Goal: Information Seeking & Learning: Learn about a topic

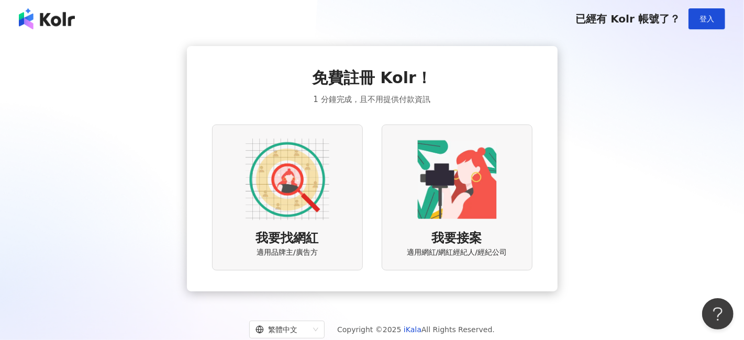
click at [301, 160] on img at bounding box center [288, 180] width 84 height 84
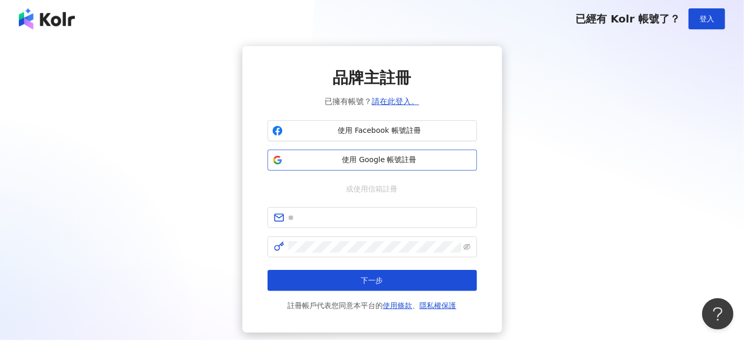
click at [365, 160] on span "使用 Google 帳號註冊" at bounding box center [379, 160] width 185 height 10
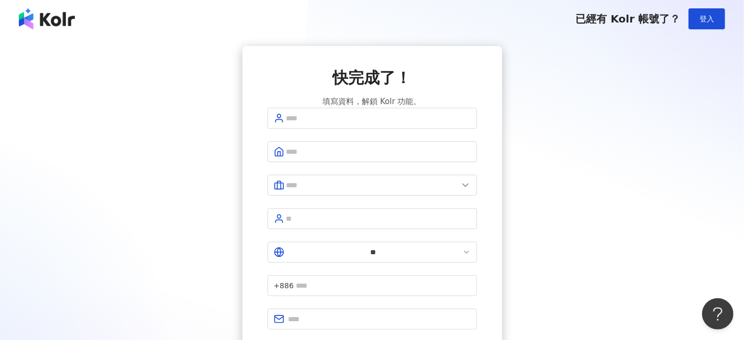
scroll to position [86, 0]
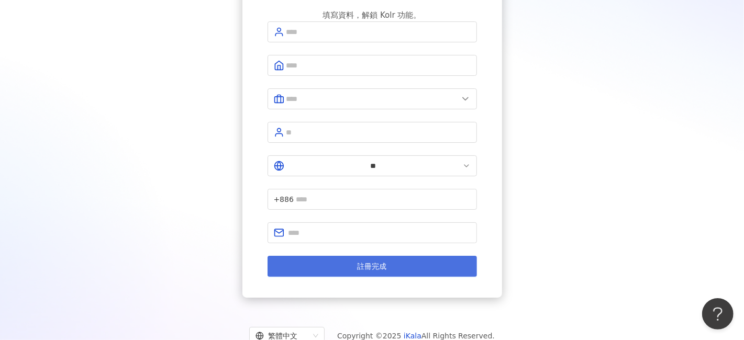
click at [366, 262] on span "註冊完成" at bounding box center [372, 266] width 29 height 8
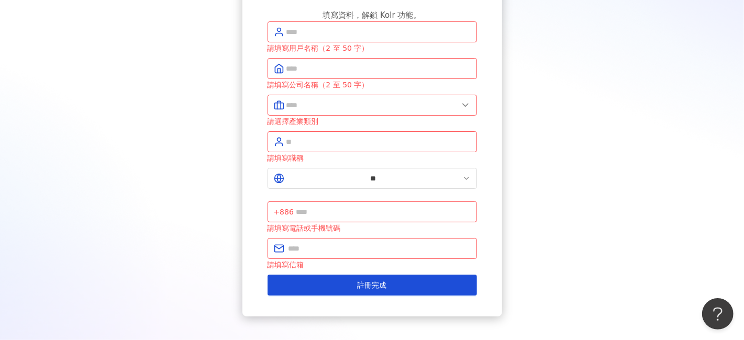
click at [212, 110] on div "快完成了！ 填寫資料，解鎖 Kolr 功能。 請填寫用戶名稱（2 至 50 字） 請填寫公司名稱（2 至 50 字） 請選擇產業類別 請填寫職稱 ** +88…" at bounding box center [372, 138] width 719 height 357
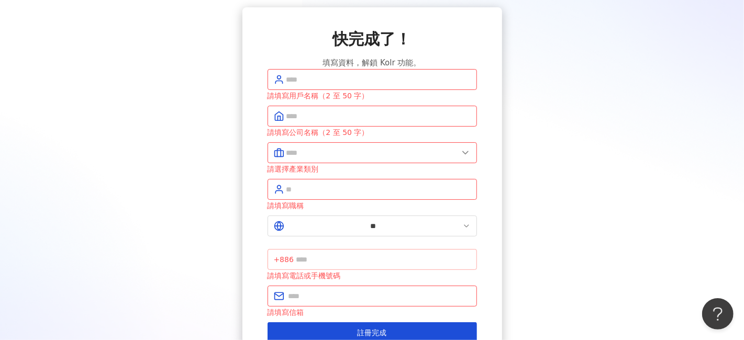
scroll to position [0, 0]
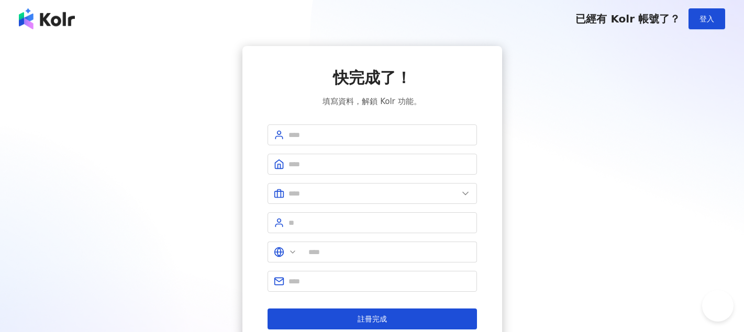
type input "**"
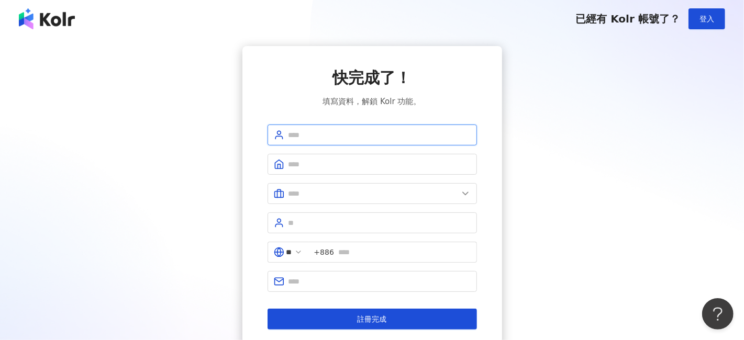
click at [341, 140] on input "text" at bounding box center [379, 135] width 182 height 12
type input "****"
click at [332, 155] on span at bounding box center [372, 164] width 209 height 21
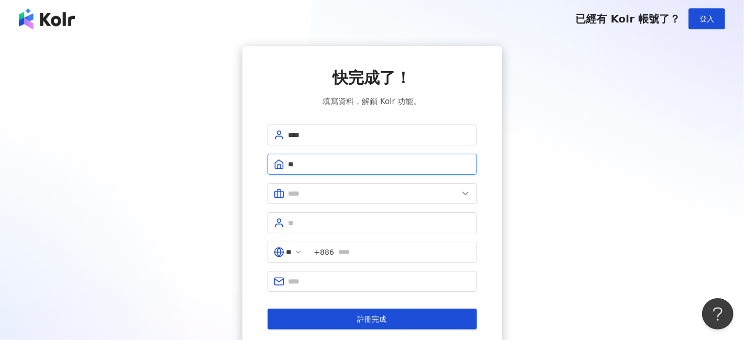
type input "*"
type input "****"
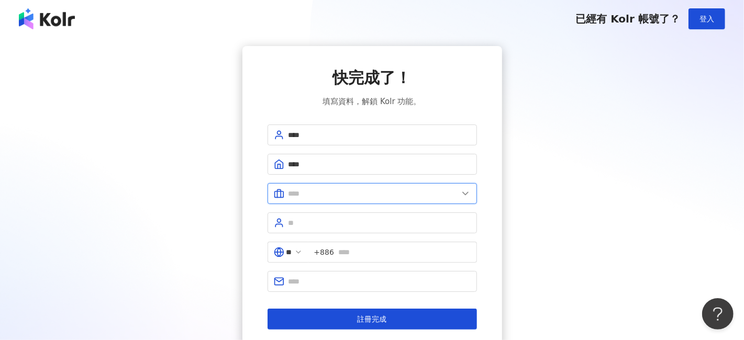
click at [309, 198] on input "text" at bounding box center [373, 194] width 170 height 12
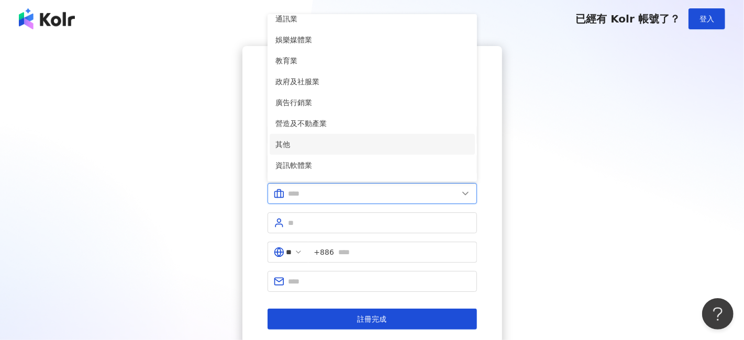
scroll to position [213, 0]
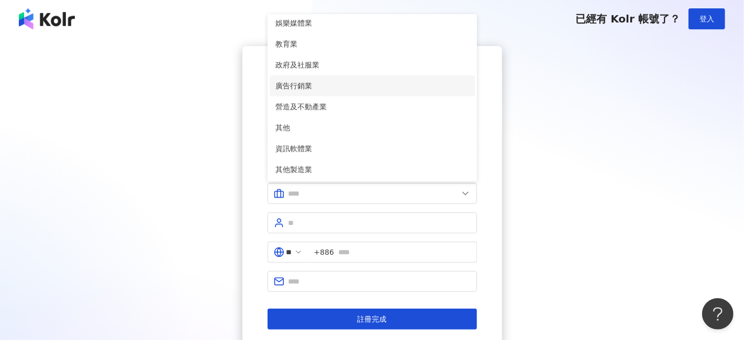
click at [322, 81] on span "廣告行銷業" at bounding box center [372, 86] width 193 height 12
type input "*****"
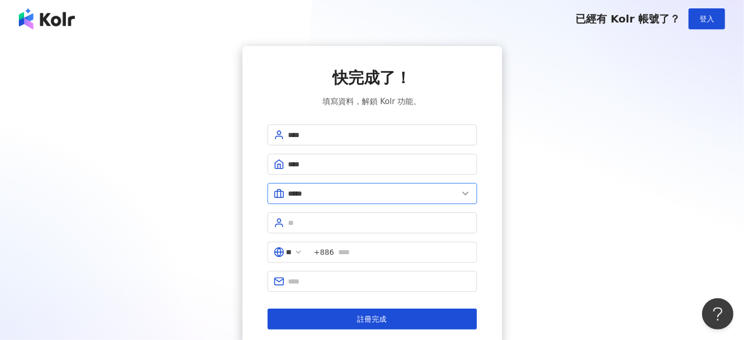
click at [319, 196] on input "*****" at bounding box center [373, 194] width 170 height 12
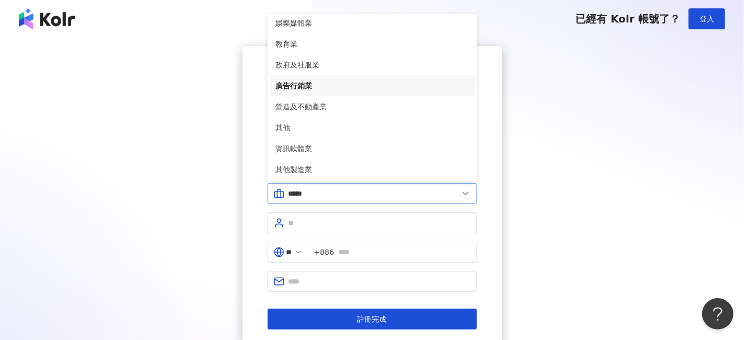
click at [318, 199] on span "*****" at bounding box center [372, 193] width 209 height 21
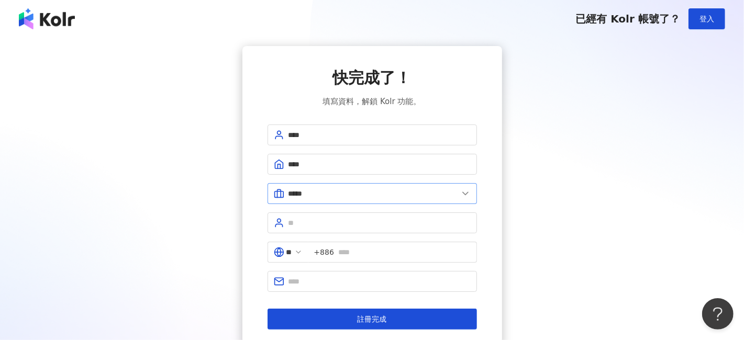
click at [318, 199] on span "*****" at bounding box center [372, 193] width 209 height 21
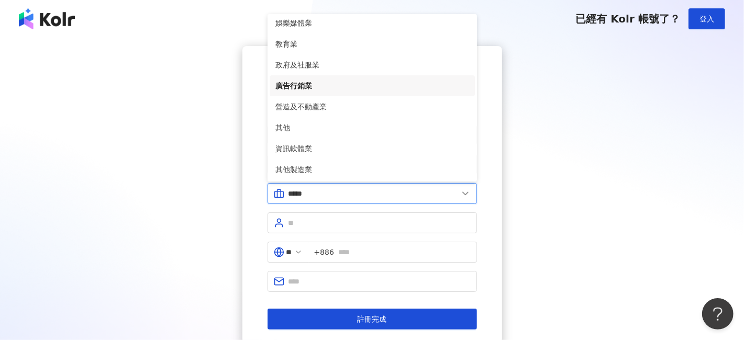
click at [318, 197] on input "*****" at bounding box center [373, 194] width 170 height 12
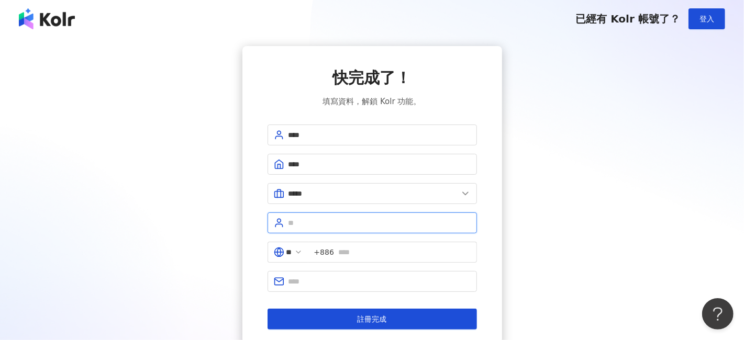
click at [322, 222] on input "text" at bounding box center [379, 223] width 182 height 12
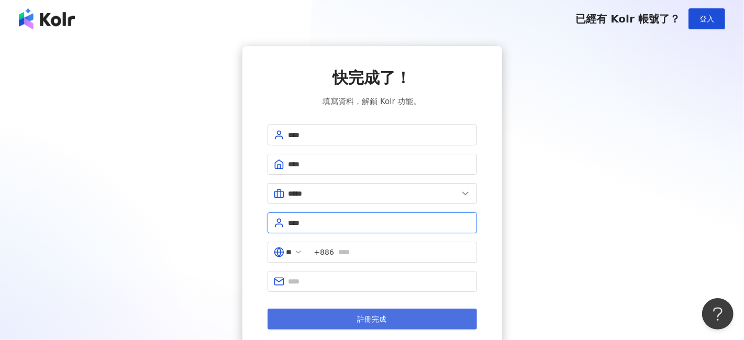
type input "****"
click at [392, 312] on button "註冊完成" at bounding box center [372, 319] width 209 height 21
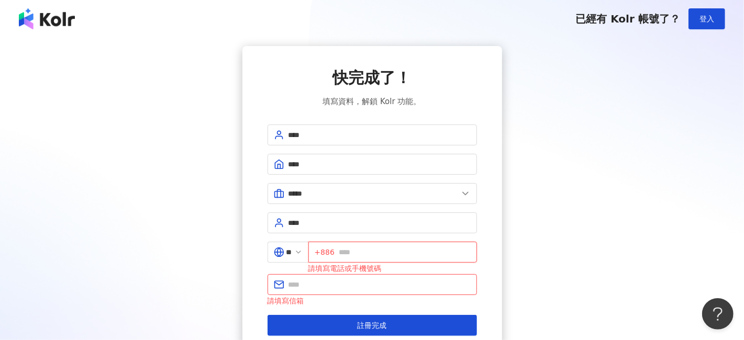
click at [377, 254] on input "text" at bounding box center [405, 253] width 132 height 12
click at [303, 248] on icon at bounding box center [298, 252] width 8 height 8
click at [302, 250] on icon at bounding box center [298, 252] width 8 height 8
click at [370, 253] on input "text" at bounding box center [405, 253] width 132 height 12
type input "**********"
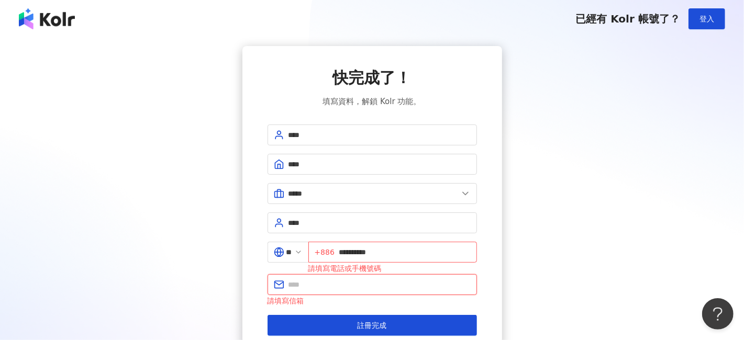
click at [359, 287] on input "text" at bounding box center [379, 285] width 182 height 12
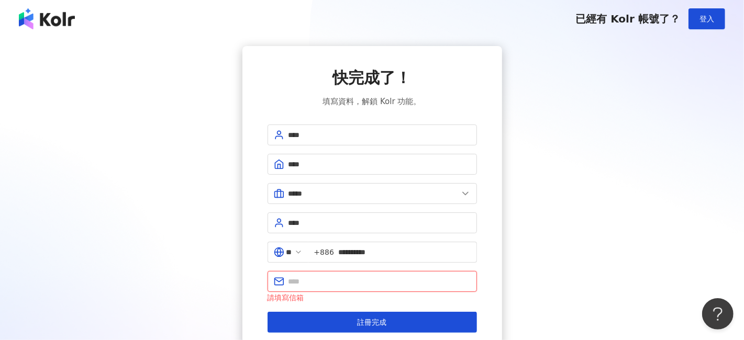
type input "**********"
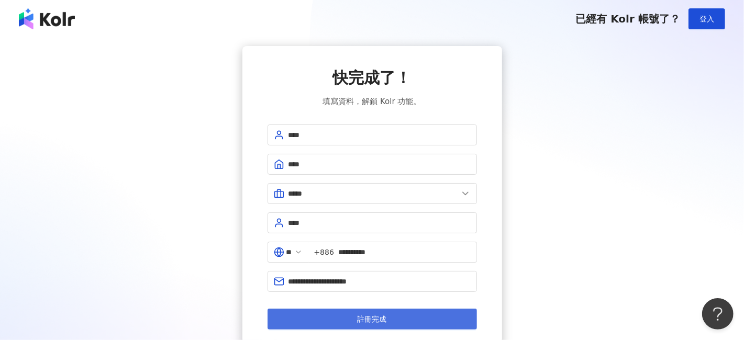
click at [370, 326] on button "註冊完成" at bounding box center [372, 319] width 209 height 21
click at [365, 316] on span "註冊完成" at bounding box center [372, 319] width 29 height 8
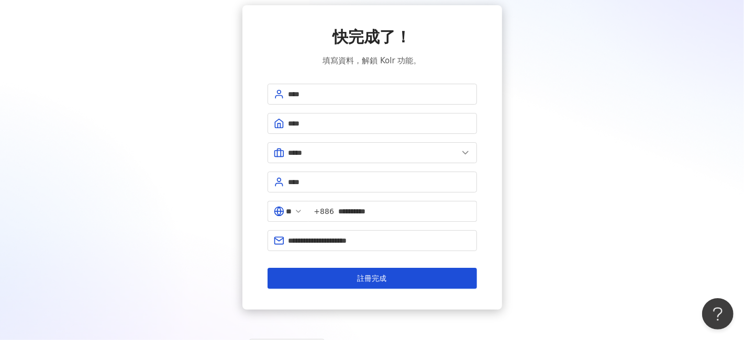
scroll to position [86, 0]
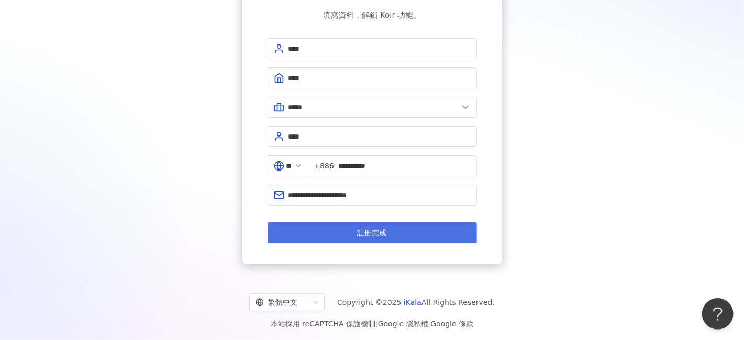
click at [365, 232] on span "註冊完成" at bounding box center [372, 233] width 29 height 8
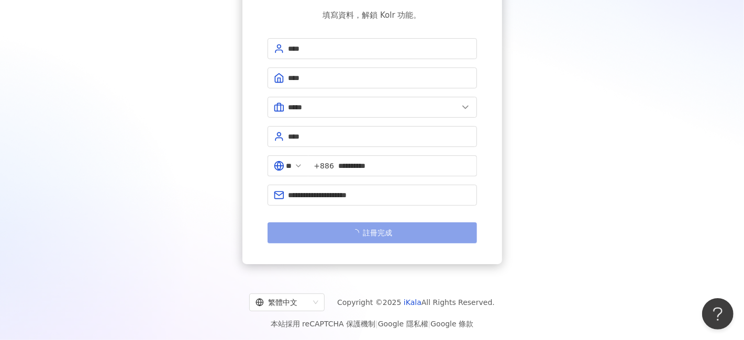
click at [365, 232] on span "註冊完成" at bounding box center [377, 233] width 29 height 8
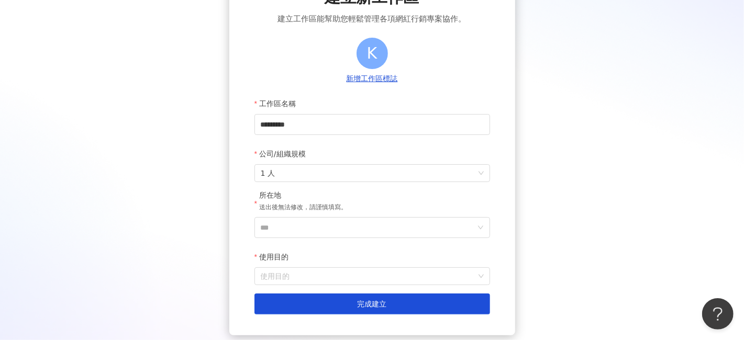
scroll to position [105, 0]
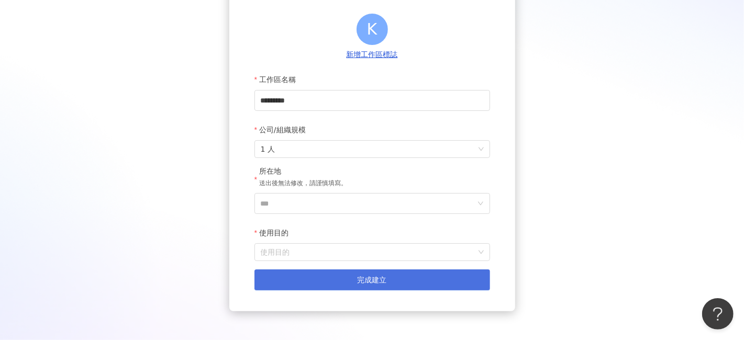
click at [368, 279] on span "完成建立" at bounding box center [372, 280] width 29 height 8
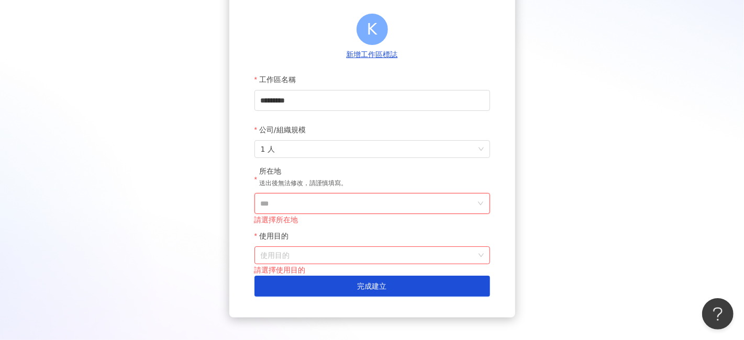
click at [308, 211] on input "***" at bounding box center [368, 204] width 215 height 20
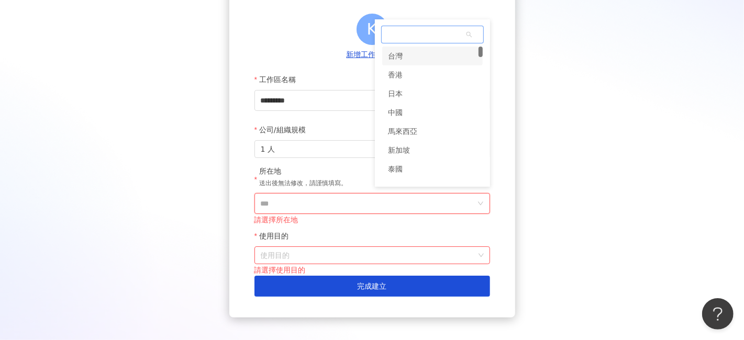
click at [405, 56] on div "台灣" at bounding box center [432, 56] width 101 height 19
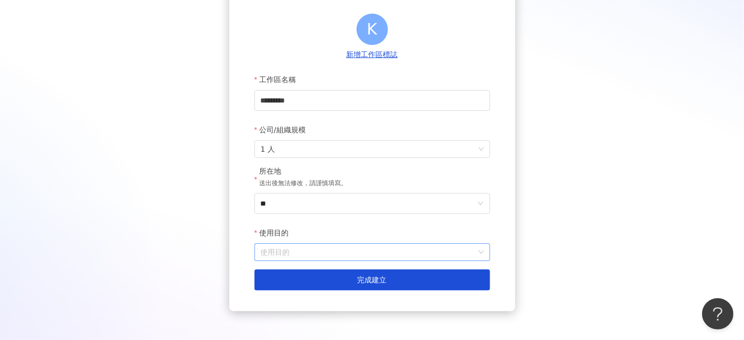
click at [298, 255] on input "使用目的" at bounding box center [372, 252] width 223 height 17
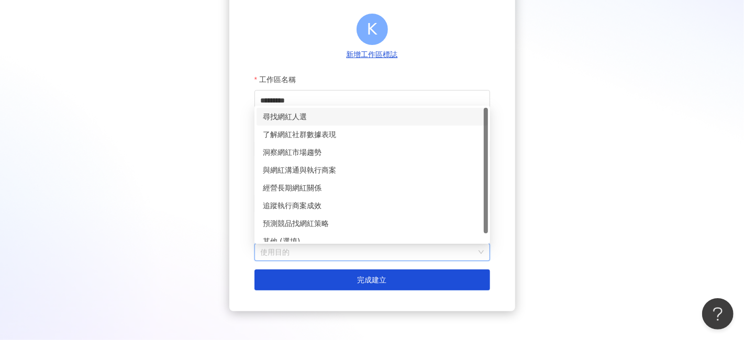
click at [316, 118] on div "尋找網紅人選" at bounding box center [372, 117] width 219 height 12
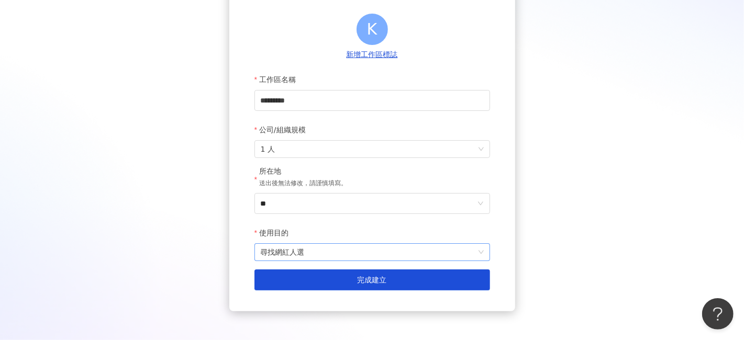
click at [326, 251] on span "尋找網紅人選" at bounding box center [372, 252] width 223 height 17
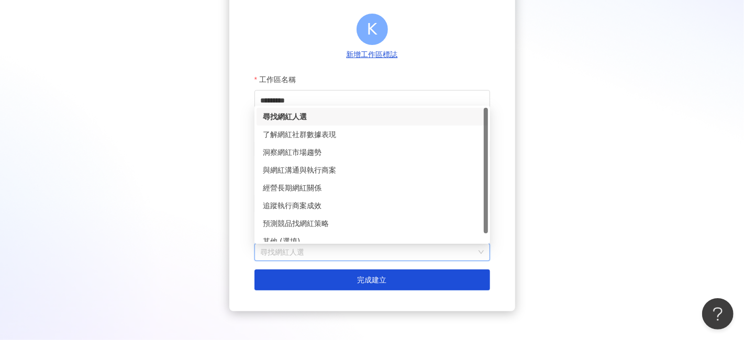
click at [326, 251] on span "尋找網紅人選" at bounding box center [372, 252] width 223 height 17
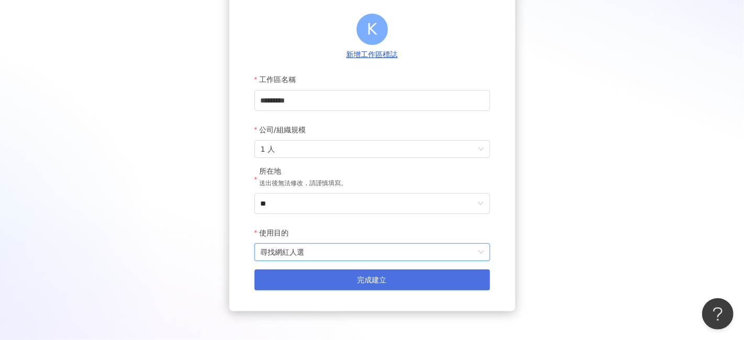
click at [341, 283] on button "完成建立" at bounding box center [372, 280] width 236 height 21
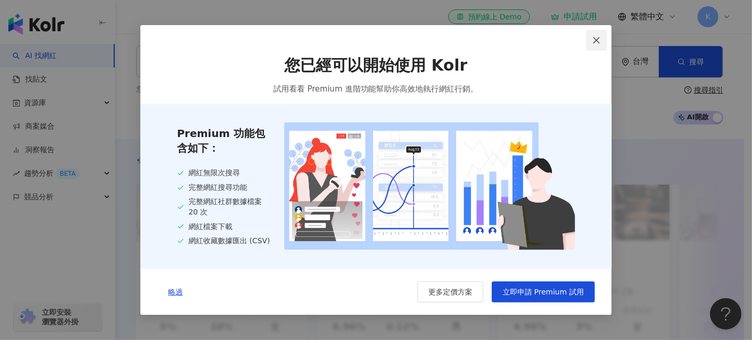
click at [597, 38] on icon "close" at bounding box center [596, 40] width 6 height 6
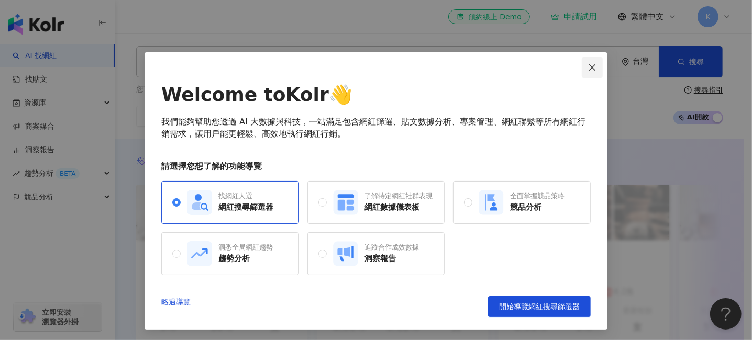
click at [591, 74] on button "Close" at bounding box center [592, 67] width 21 height 21
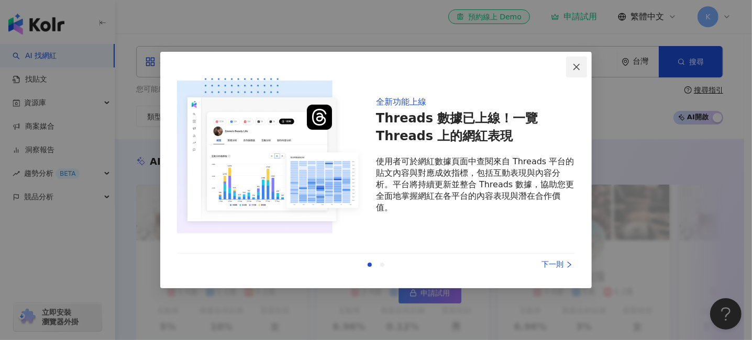
click at [580, 66] on icon "close" at bounding box center [576, 67] width 8 height 8
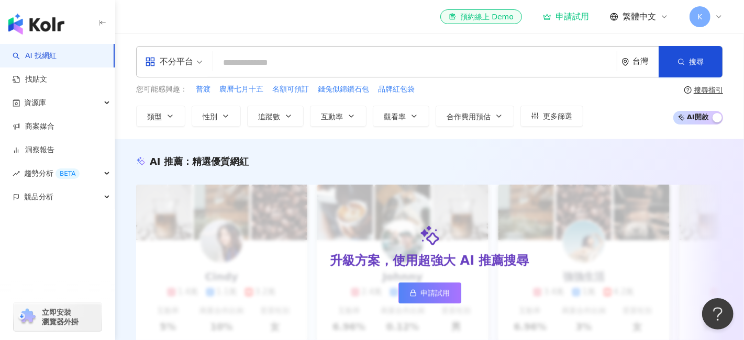
click at [255, 55] on input "search" at bounding box center [414, 63] width 395 height 20
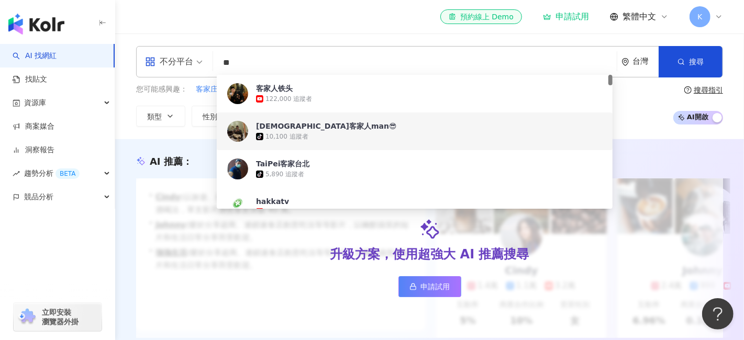
type input "**"
click at [144, 92] on span "您可能感興趣：" at bounding box center [161, 89] width 51 height 10
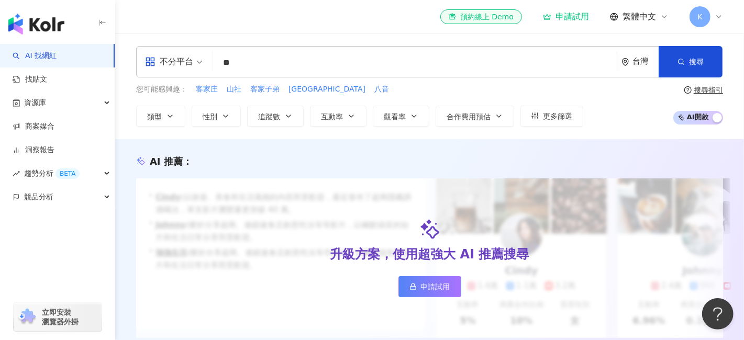
click at [707, 121] on span "AI 開啟 AI 關閉" at bounding box center [698, 118] width 50 height 14
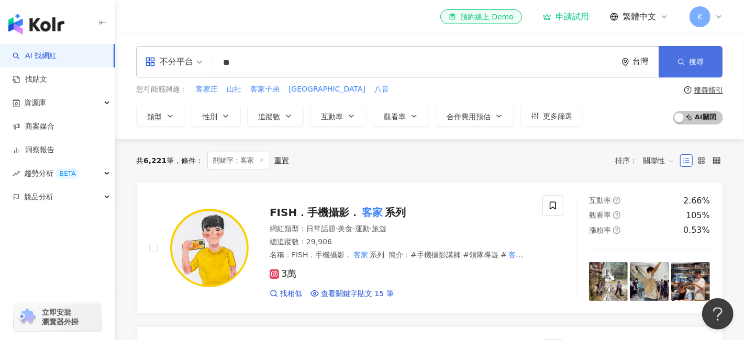
click at [693, 65] on span "搜尋" at bounding box center [696, 62] width 15 height 8
click at [319, 68] on input "**" at bounding box center [414, 63] width 395 height 20
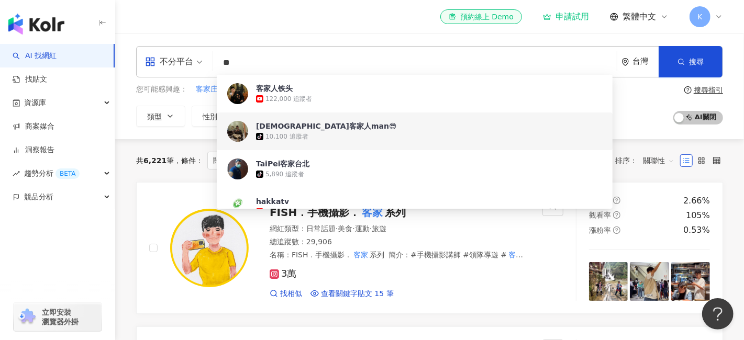
click at [344, 131] on div "tiktok-icon 10,100 追蹤者" at bounding box center [429, 136] width 346 height 10
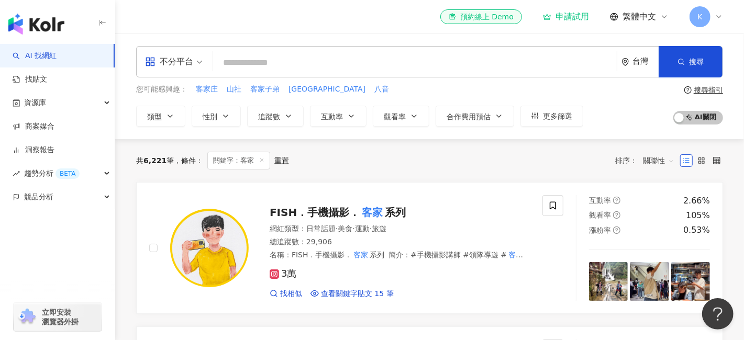
click at [233, 65] on input "search" at bounding box center [414, 63] width 395 height 20
click at [258, 59] on input "search" at bounding box center [414, 63] width 395 height 20
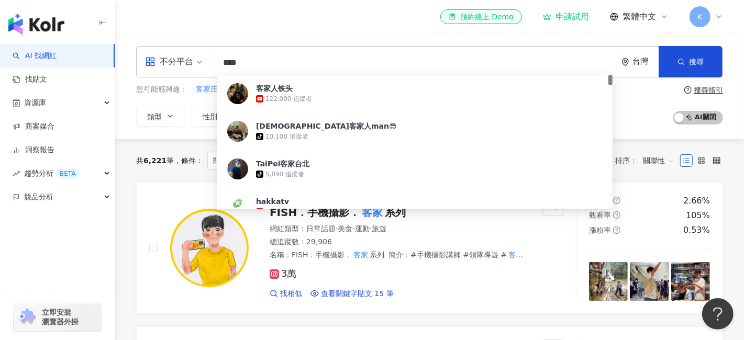
type input "**"
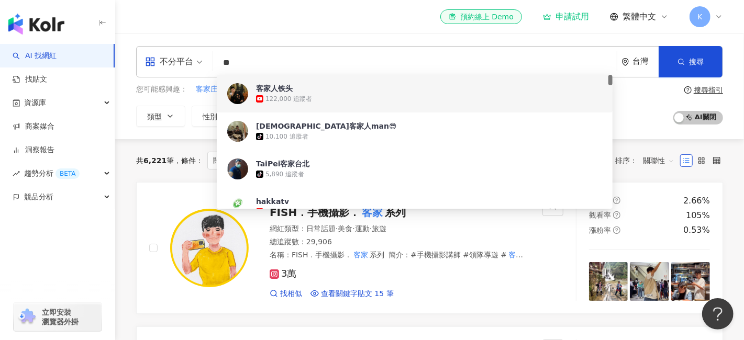
click at [293, 65] on input "**" at bounding box center [414, 63] width 395 height 20
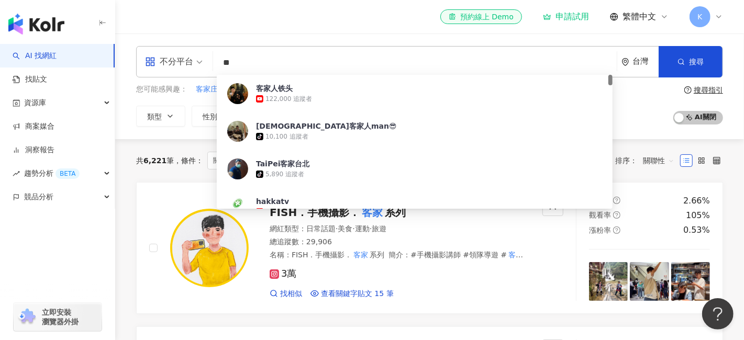
click at [279, 63] on input "**" at bounding box center [414, 63] width 395 height 20
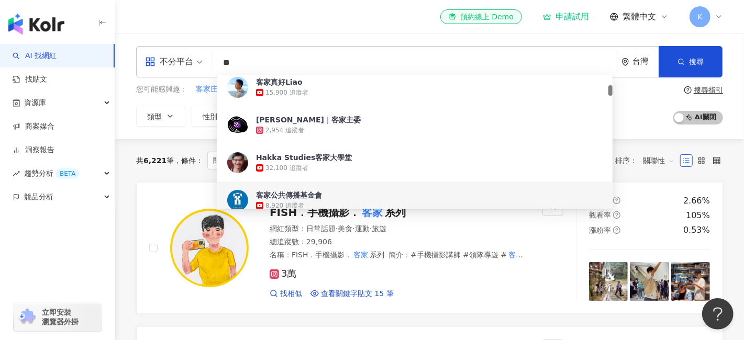
scroll to position [105, 0]
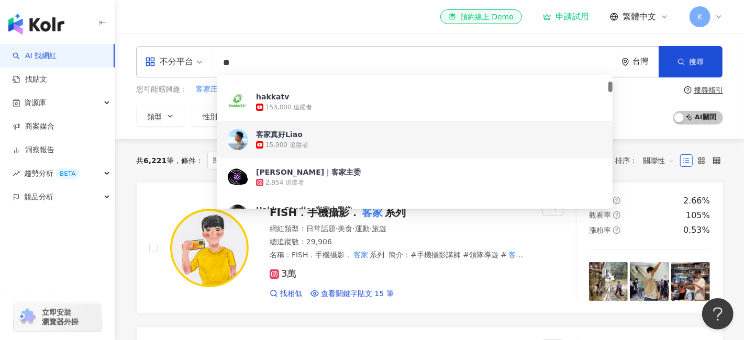
click at [342, 138] on span "客家真好Liao" at bounding box center [409, 134] width 306 height 10
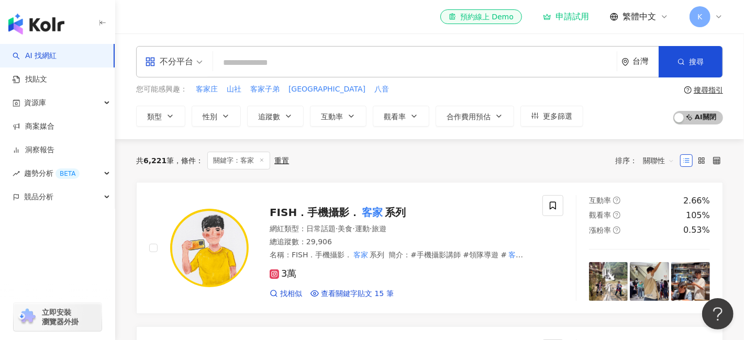
click at [257, 63] on input "search" at bounding box center [414, 63] width 395 height 20
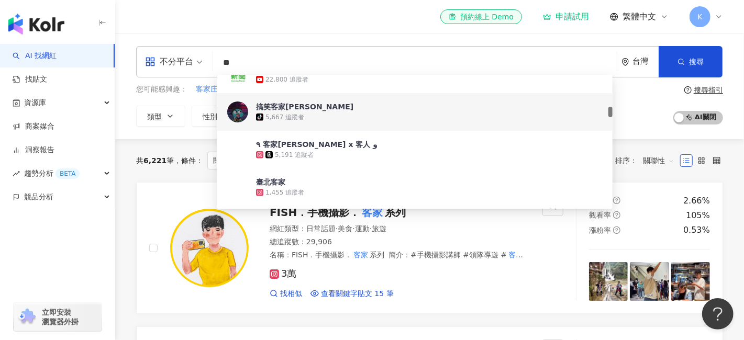
scroll to position [524, 0]
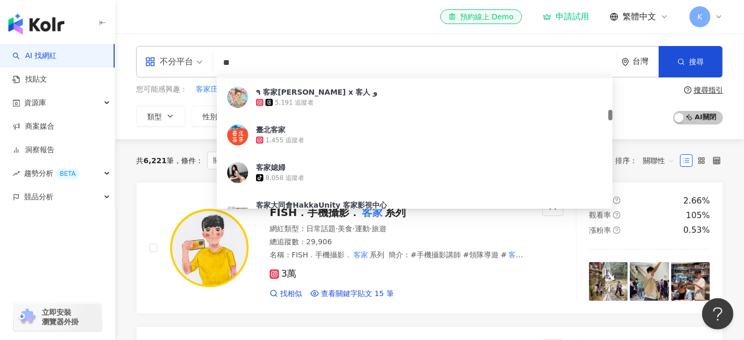
click at [192, 64] on div "不分平台" at bounding box center [169, 61] width 48 height 17
type input "**"
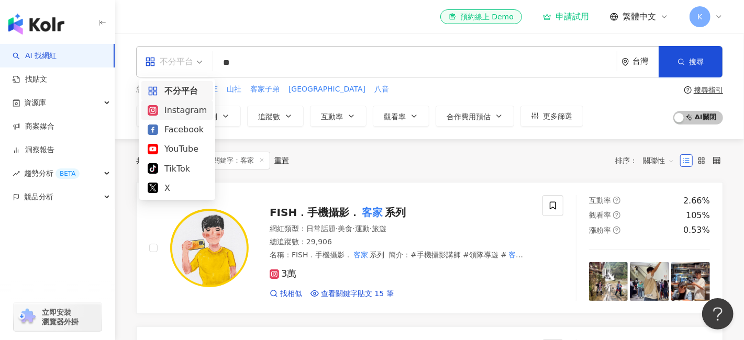
click at [181, 108] on div "Instagram" at bounding box center [177, 110] width 59 height 13
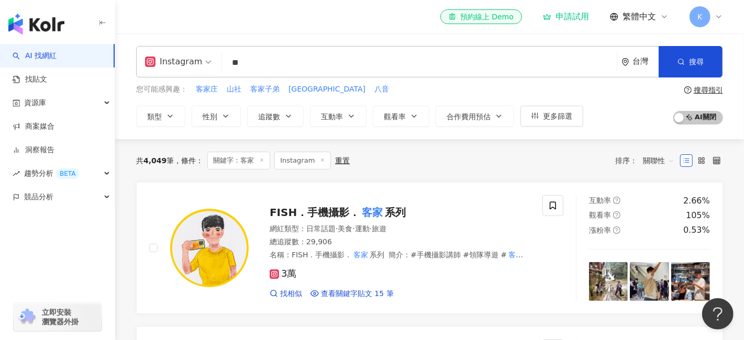
click at [258, 56] on input "**" at bounding box center [419, 63] width 386 height 20
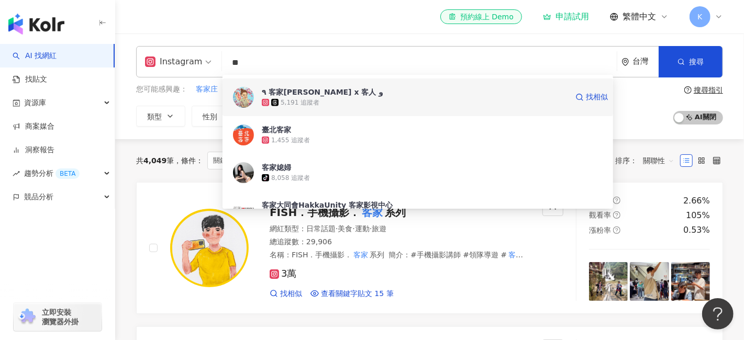
click at [354, 99] on div "5,191 追蹤者" at bounding box center [415, 102] width 306 height 10
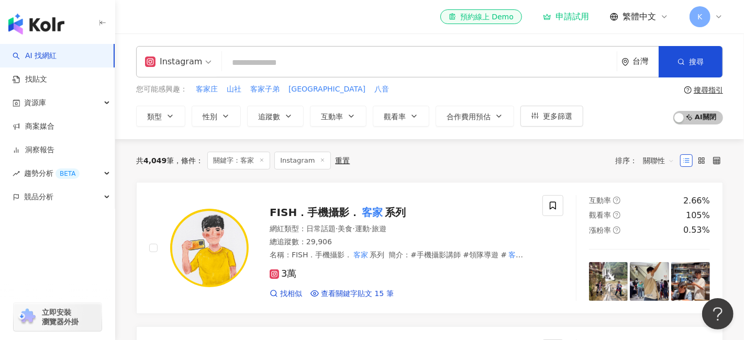
click at [257, 62] on input "search" at bounding box center [419, 63] width 386 height 20
click at [248, 62] on input "search" at bounding box center [419, 63] width 386 height 20
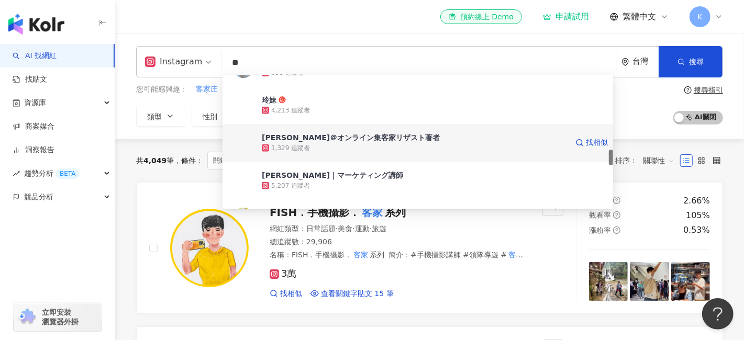
scroll to position [734, 0]
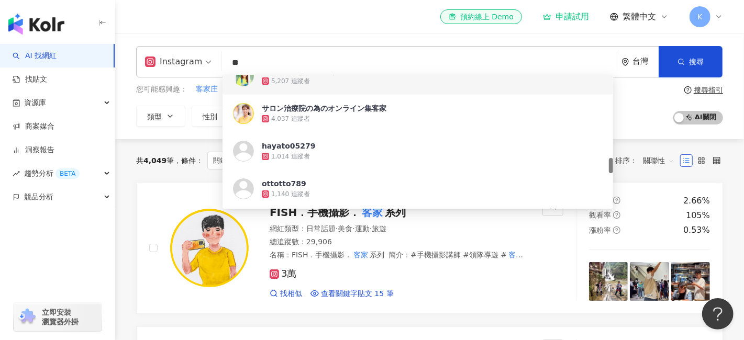
type input "*"
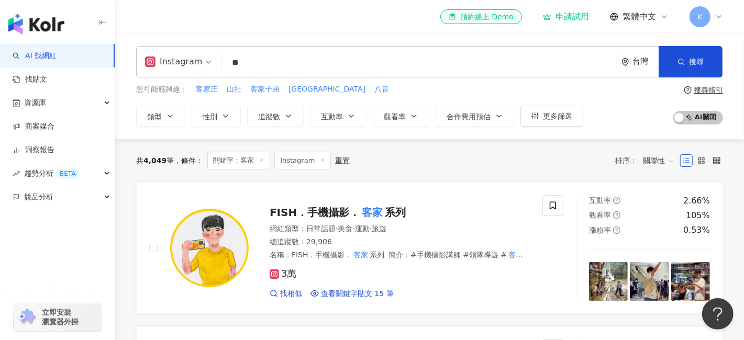
scroll to position [0, 0]
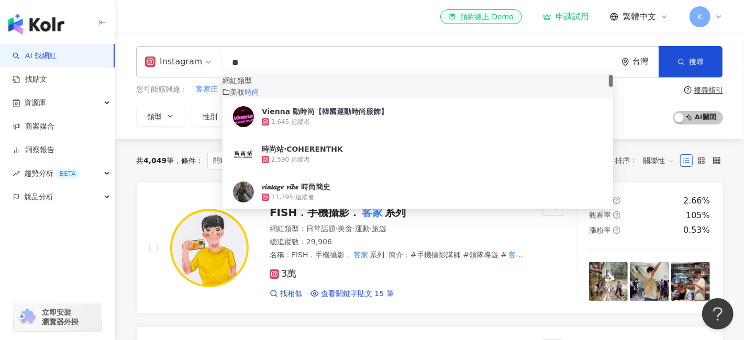
click at [231, 66] on input "**" at bounding box center [419, 63] width 386 height 20
click at [259, 96] on mark "時尚" at bounding box center [251, 92] width 15 height 8
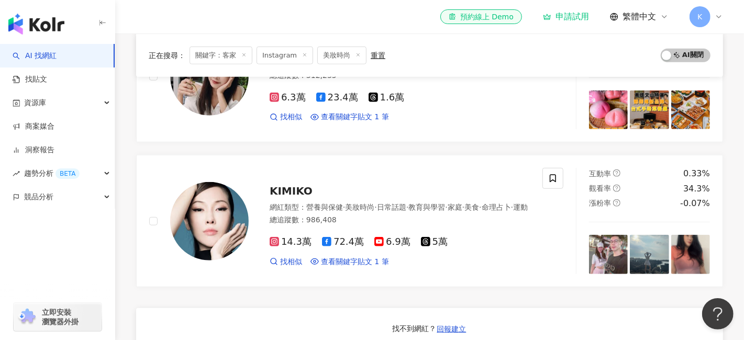
scroll to position [524, 0]
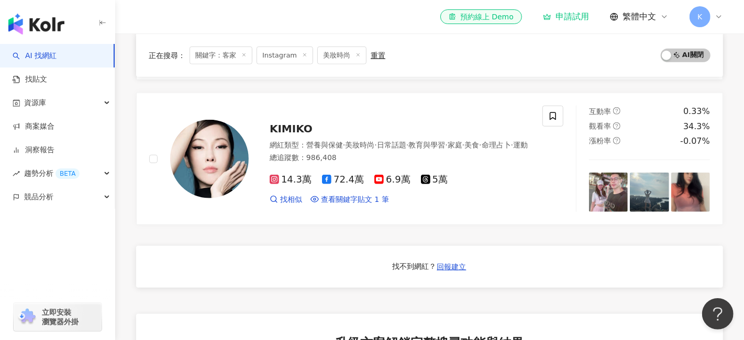
type input "**"
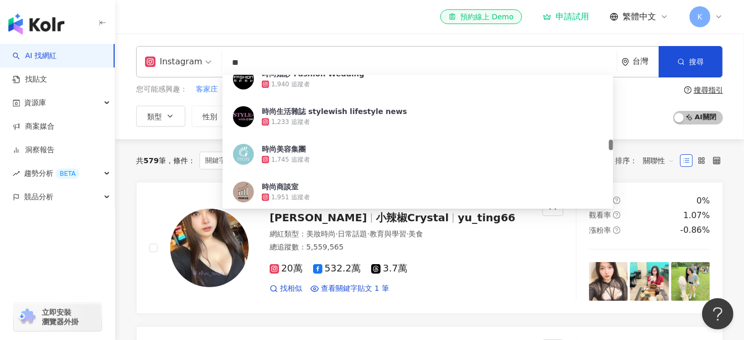
scroll to position [996, 0]
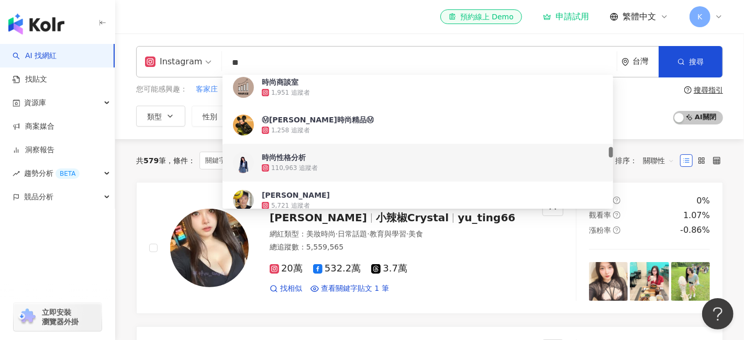
click at [140, 150] on div "共 579 筆 條件 ： 關鍵字：客家 Instagram 美妝時尚 重置 排序： 關聯性" at bounding box center [429, 160] width 587 height 43
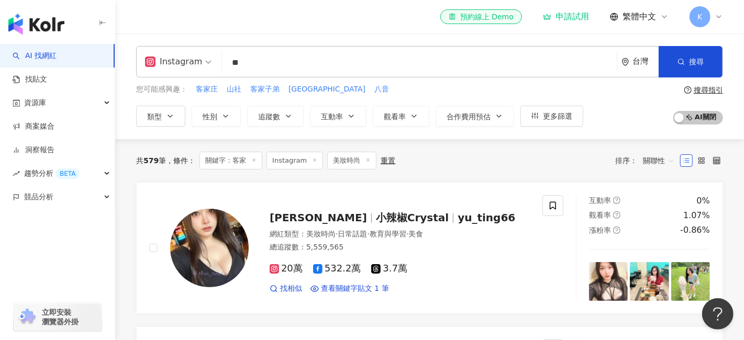
click at [254, 161] on icon at bounding box center [253, 160] width 5 height 5
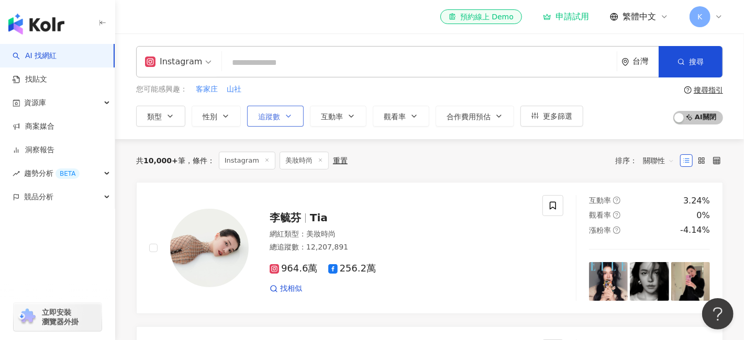
click at [282, 114] on button "追蹤數" at bounding box center [275, 116] width 57 height 21
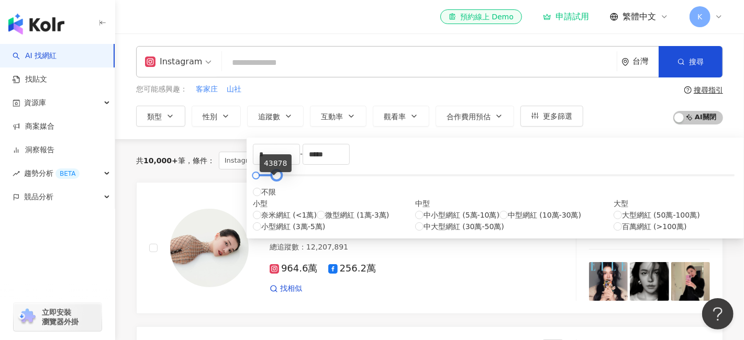
type input "*****"
drag, startPoint x: 533, startPoint y: 183, endPoint x: 276, endPoint y: 182, distance: 257.1
click at [279, 179] on div at bounding box center [282, 176] width 6 height 6
type input "*****"
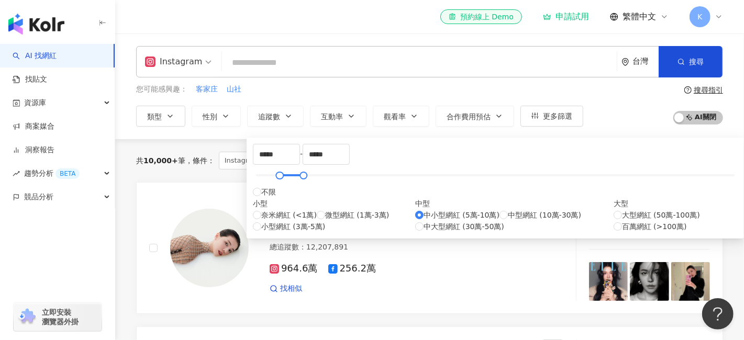
click at [564, 163] on div "共 10,000+ 筆 條件 ： Instagram 美妝時尚 重置 排序： 關聯性" at bounding box center [429, 161] width 587 height 18
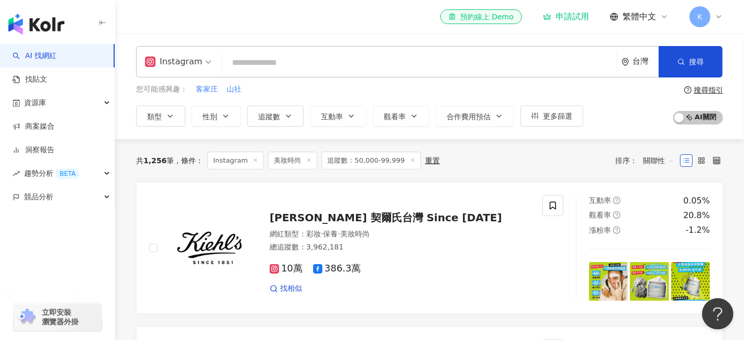
click at [152, 164] on span "1,256" at bounding box center [154, 161] width 23 height 8
drag, startPoint x: 152, startPoint y: 164, endPoint x: 164, endPoint y: 162, distance: 11.7
click at [153, 164] on span "1,256" at bounding box center [154, 161] width 23 height 8
click at [164, 162] on span "1,256" at bounding box center [154, 161] width 23 height 8
click at [175, 162] on span "條件 ：" at bounding box center [188, 161] width 29 height 8
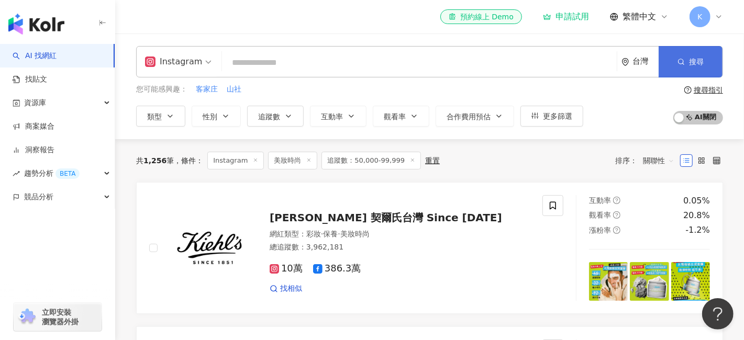
click at [673, 65] on button "搜尋" at bounding box center [691, 61] width 64 height 31
click at [703, 164] on label at bounding box center [701, 160] width 13 height 13
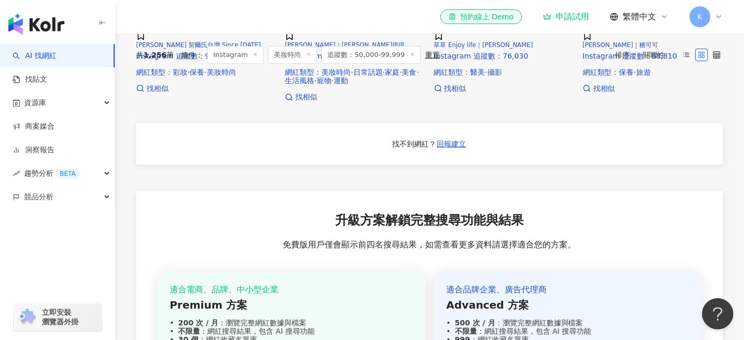
scroll to position [314, 0]
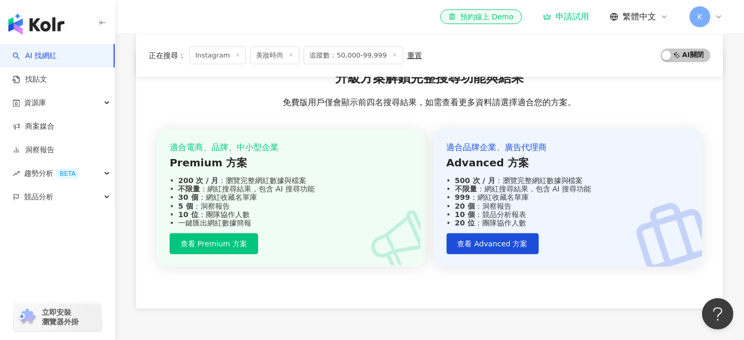
click at [431, 7] on div "找不到網紅？" at bounding box center [415, 2] width 44 height 10
click at [440, 6] on span "回報建立" at bounding box center [451, 1] width 29 height 8
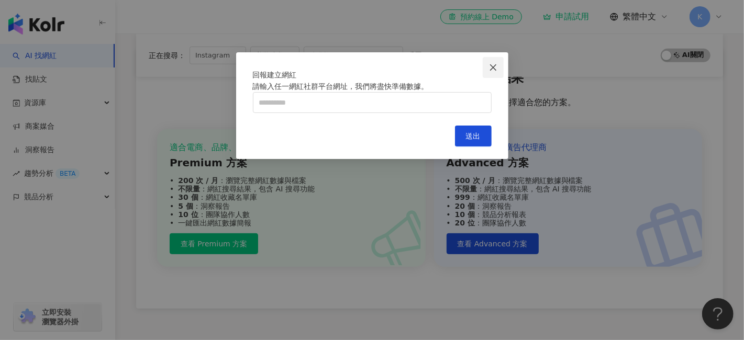
click at [493, 63] on icon "close" at bounding box center [493, 67] width 8 height 8
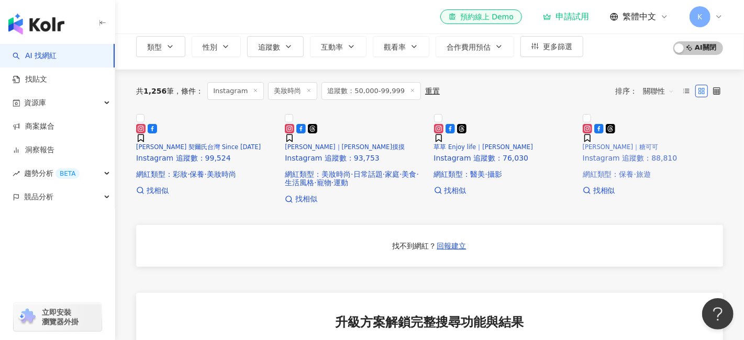
scroll to position [52, 0]
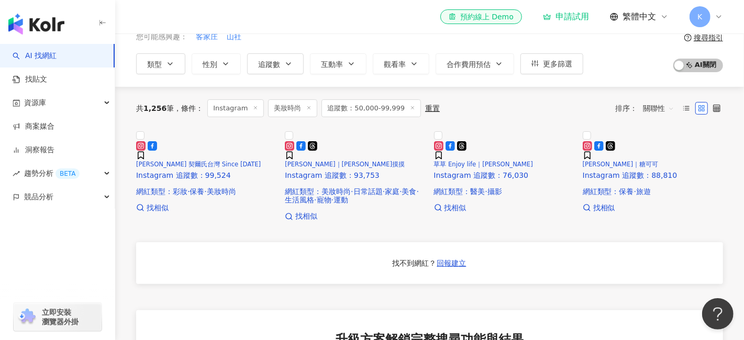
click at [710, 110] on div at bounding box center [701, 108] width 43 height 13
click at [713, 110] on icon at bounding box center [716, 108] width 7 height 7
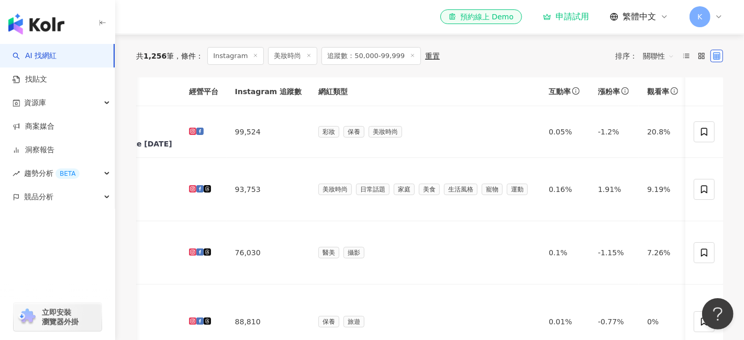
scroll to position [0, 0]
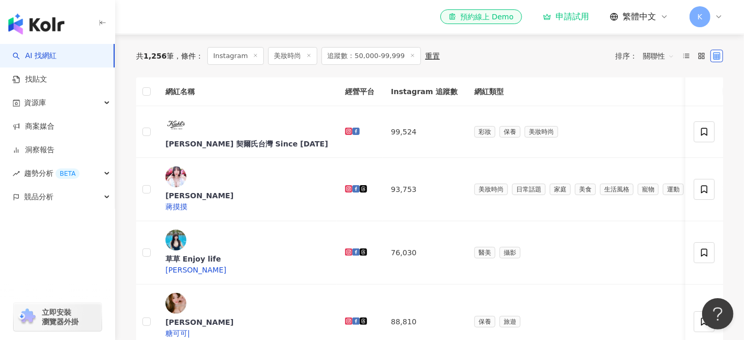
click at [253, 54] on icon at bounding box center [255, 55] width 5 height 5
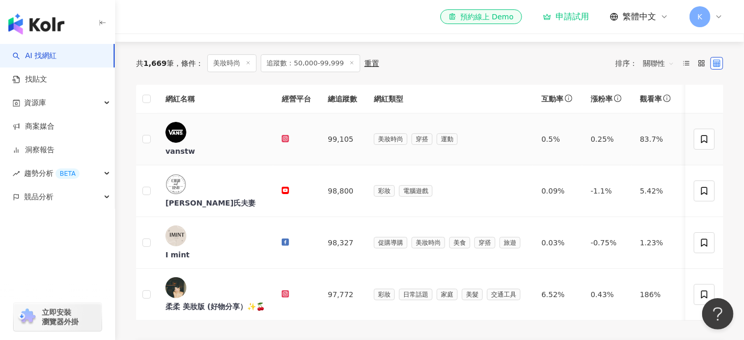
scroll to position [52, 0]
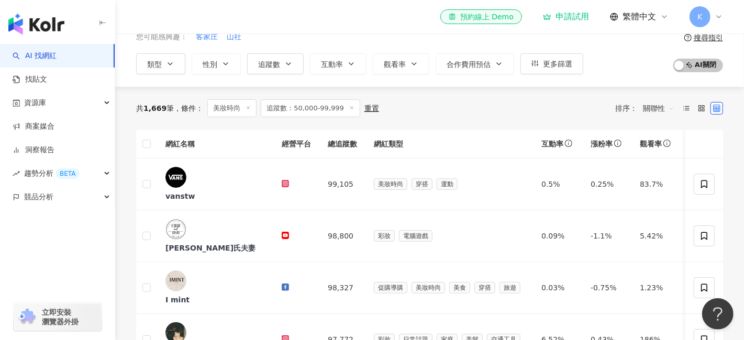
click at [318, 112] on span "追蹤數：50,000-99,999" at bounding box center [310, 108] width 99 height 18
drag, startPoint x: 329, startPoint y: 60, endPoint x: 322, endPoint y: 63, distance: 7.3
click at [328, 60] on span "互動率" at bounding box center [332, 64] width 22 height 8
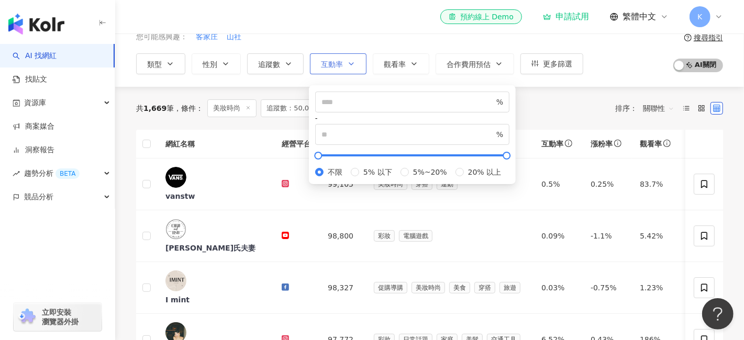
click at [322, 63] on span "互動率" at bounding box center [332, 64] width 22 height 8
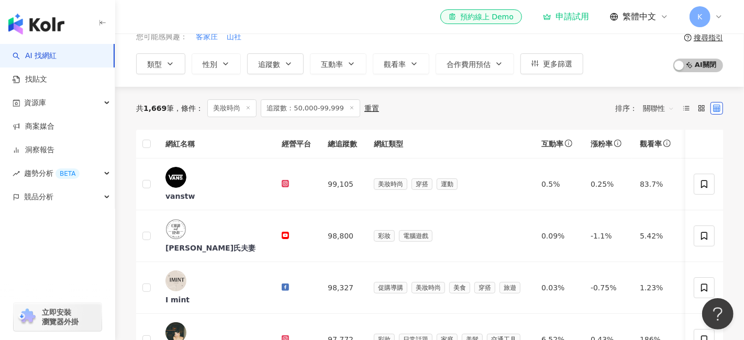
scroll to position [0, 0]
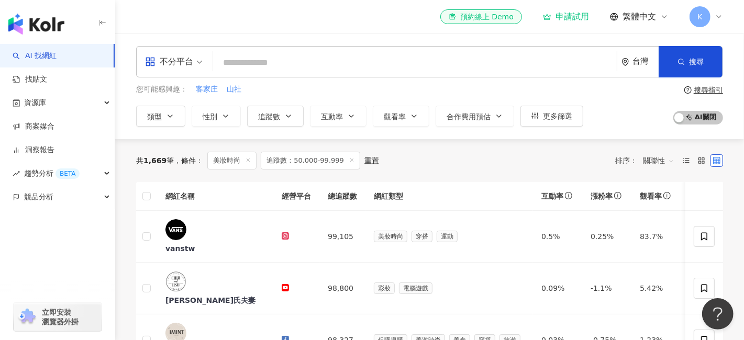
click at [270, 62] on input "search" at bounding box center [414, 63] width 395 height 20
drag, startPoint x: 286, startPoint y: 131, endPoint x: 283, endPoint y: 109, distance: 21.6
click at [286, 130] on div "不分平台 台灣 搜尋 customizedTag 時尚商談室 1,951 追蹤者 Ⓜ︎米奇時尚精品Ⓜ︎ 1,258 追蹤者 時尚性格分析 110,963 追蹤…" at bounding box center [429, 87] width 629 height 106
click at [283, 109] on button "追蹤數" at bounding box center [275, 116] width 57 height 21
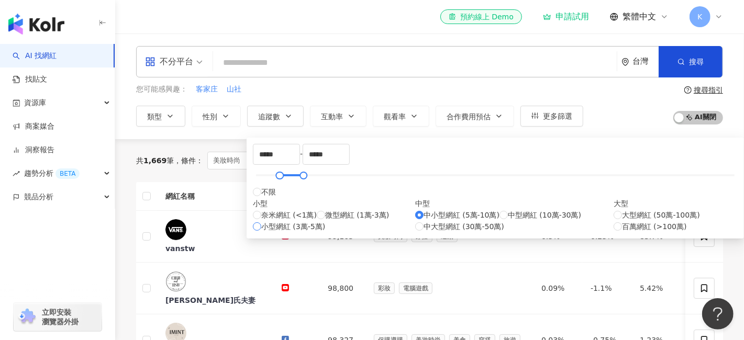
click at [269, 232] on label "小型網紅 (3萬-5萬)" at bounding box center [289, 227] width 72 height 12
type input "*****"
click at [552, 159] on div "共 1,669 筆 條件 ： 美妝時尚 追蹤數：50,000-99,999 重置 排序： 關聯性" at bounding box center [429, 161] width 587 height 18
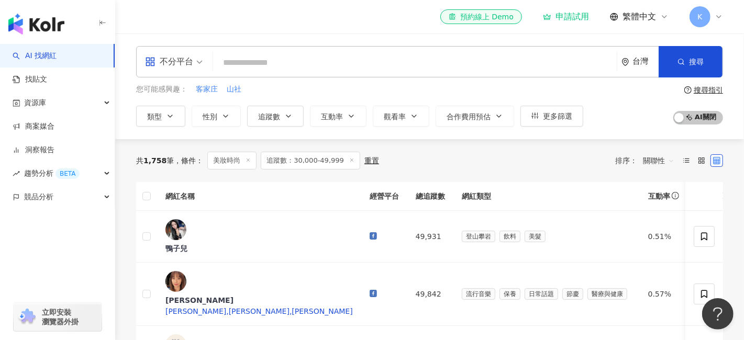
click at [250, 59] on input "search" at bounding box center [414, 63] width 395 height 20
click at [180, 62] on div "不分平台" at bounding box center [169, 61] width 48 height 17
click at [240, 57] on input "search" at bounding box center [414, 63] width 395 height 20
click at [248, 163] on span at bounding box center [248, 161] width 5 height 6
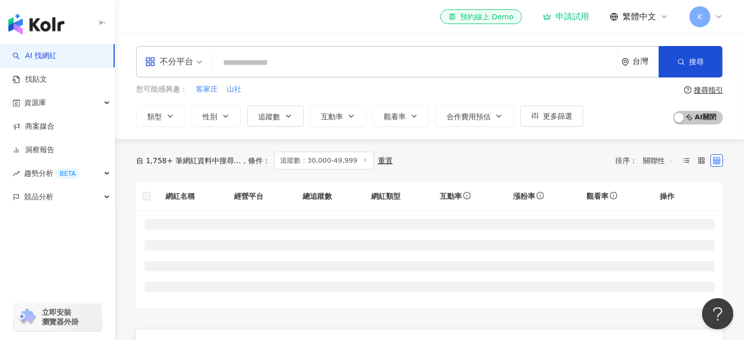
click at [271, 61] on input "search" at bounding box center [414, 63] width 395 height 20
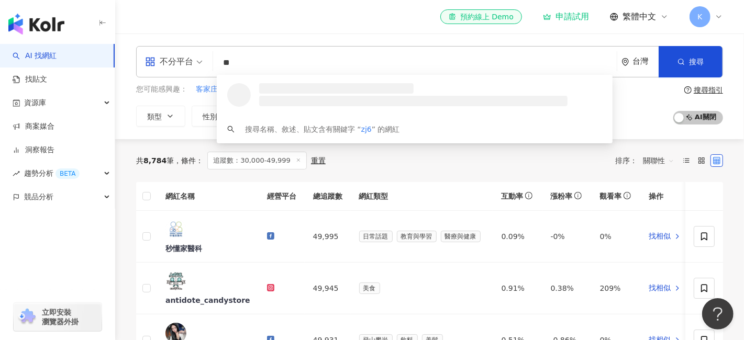
type input "*"
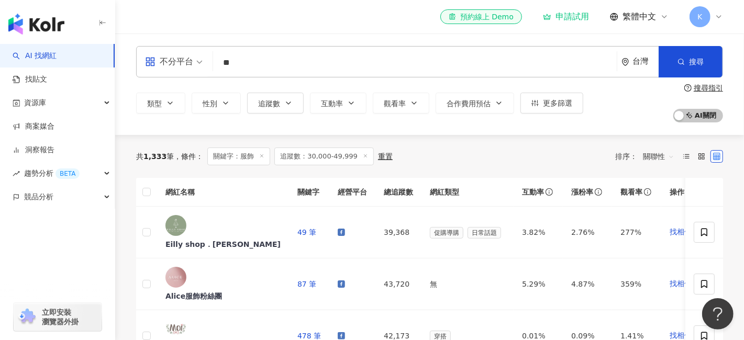
click at [252, 70] on input "**" at bounding box center [414, 63] width 395 height 20
type input "*"
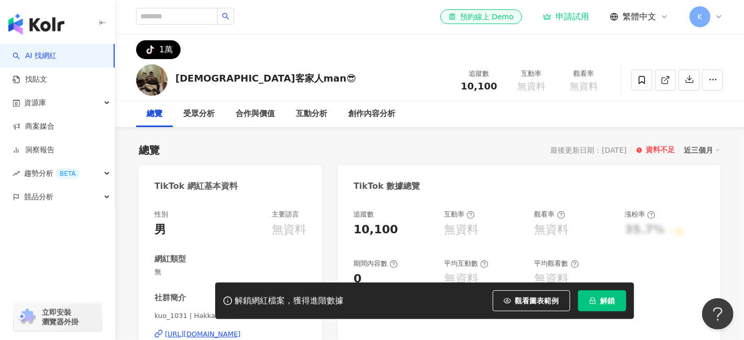
click at [151, 82] on img at bounding box center [151, 79] width 31 height 31
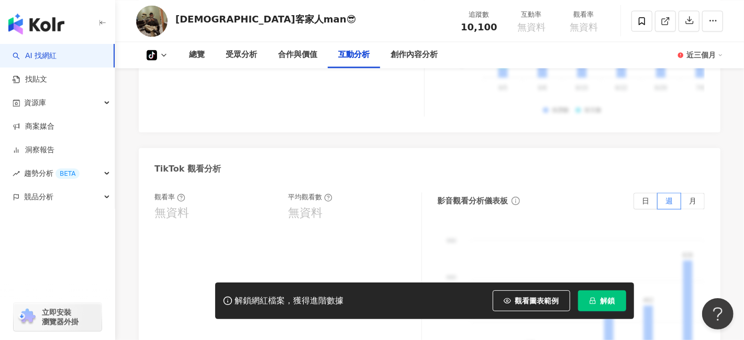
scroll to position [994, 0]
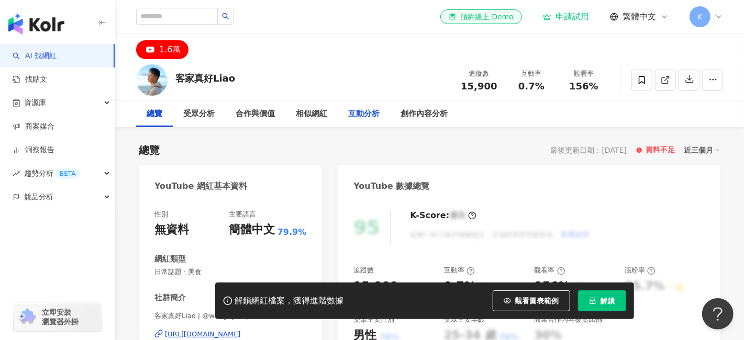
click at [357, 116] on div "互動分析" at bounding box center [363, 114] width 31 height 13
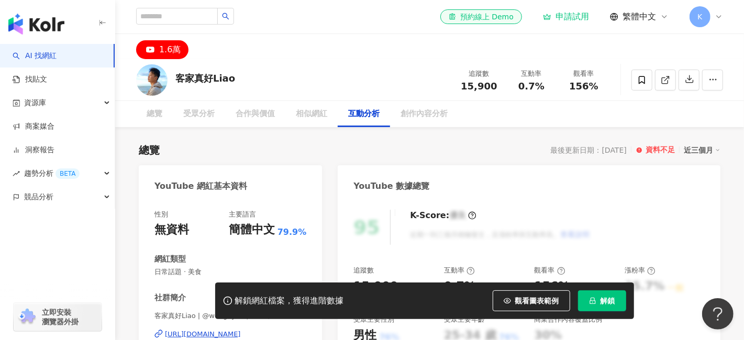
scroll to position [1708, 0]
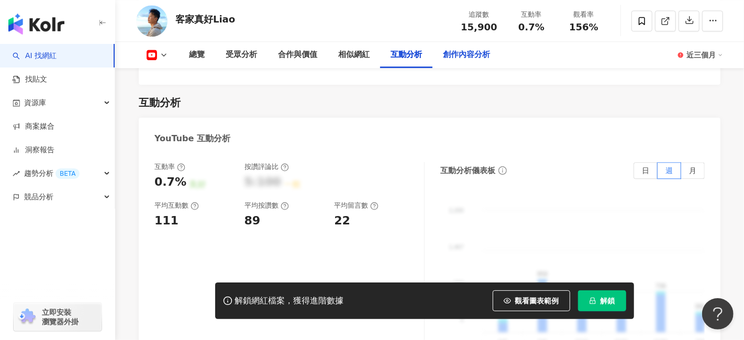
click at [450, 57] on div "創作內容分析" at bounding box center [466, 55] width 47 height 13
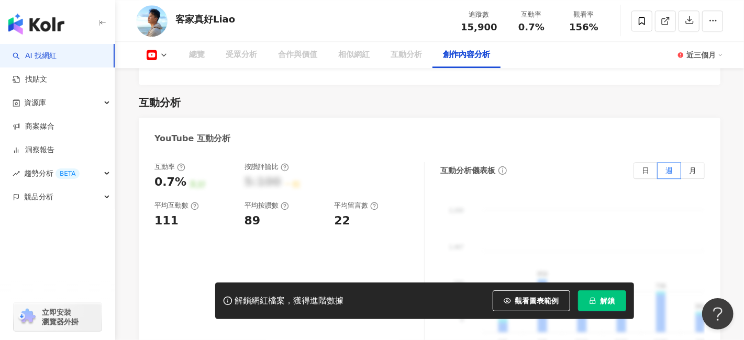
scroll to position [2633, 0]
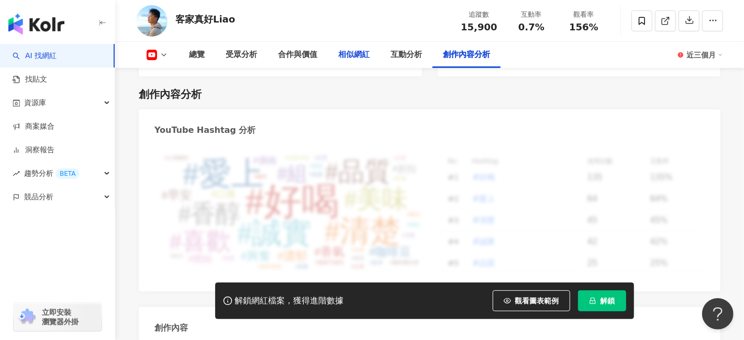
click at [343, 52] on div "相似網紅" at bounding box center [353, 55] width 31 height 13
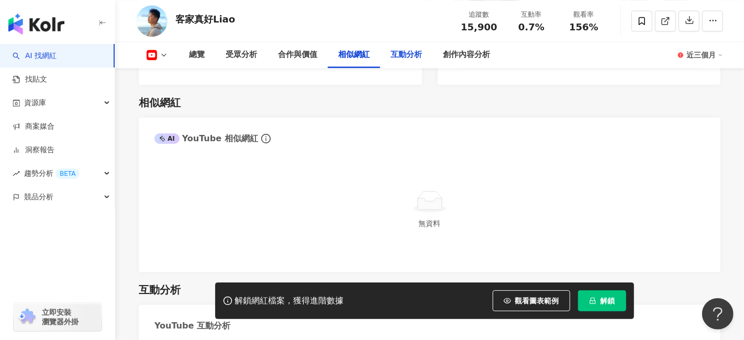
click at [408, 58] on div "互動分析" at bounding box center [406, 55] width 31 height 13
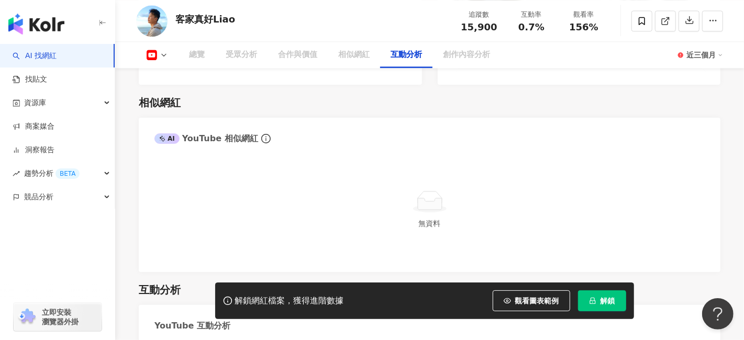
scroll to position [1708, 0]
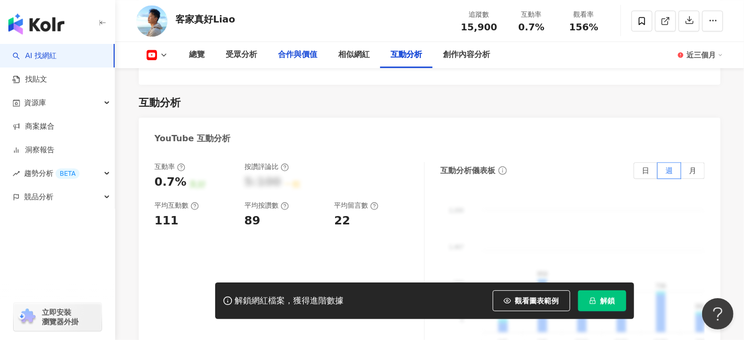
click at [308, 64] on div "合作與價值" at bounding box center [298, 55] width 60 height 26
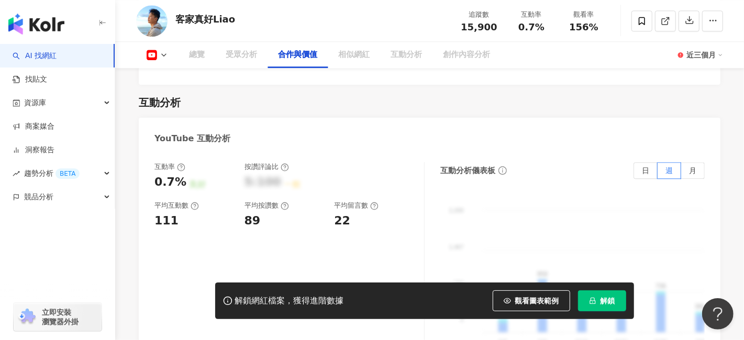
scroll to position [1223, 0]
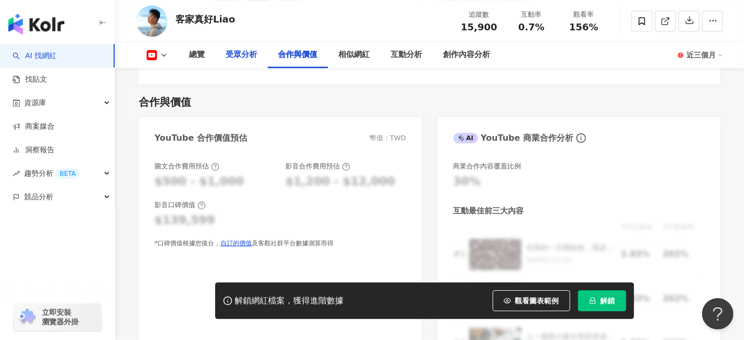
click at [251, 65] on div "受眾分析" at bounding box center [241, 55] width 52 height 26
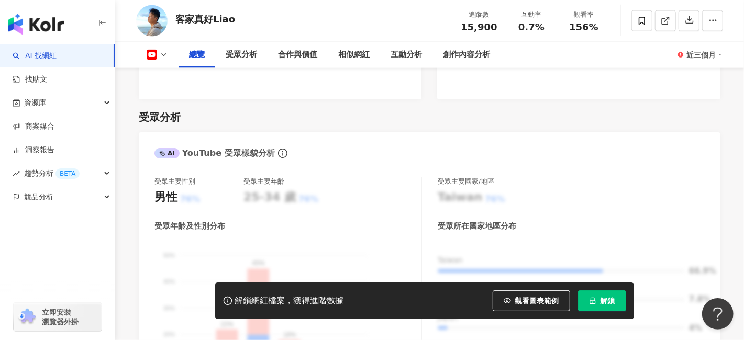
scroll to position [789, 0]
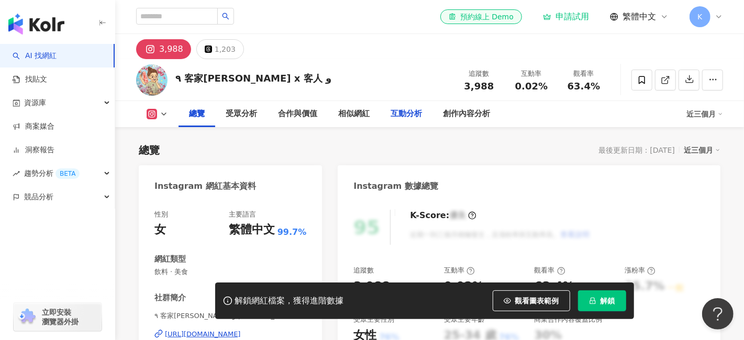
click at [404, 118] on div "互動分析" at bounding box center [406, 114] width 31 height 13
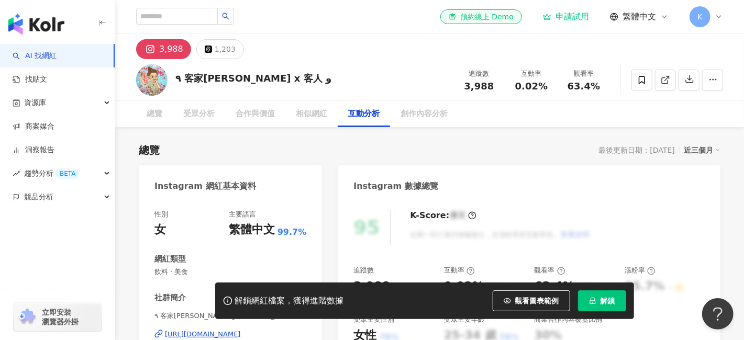
scroll to position [2042, 0]
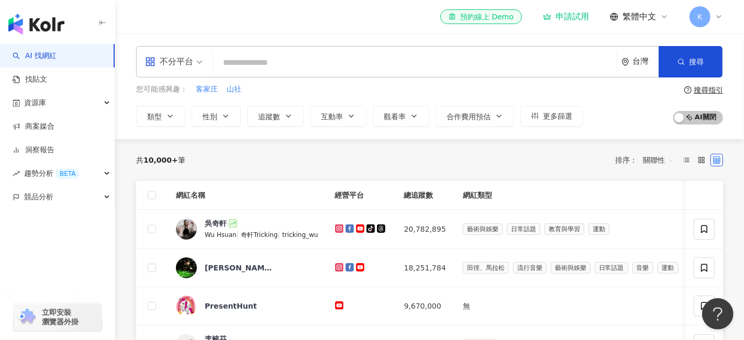
click at [260, 63] on input "search" at bounding box center [414, 63] width 395 height 20
click at [287, 118] on icon "button" at bounding box center [288, 116] width 8 height 8
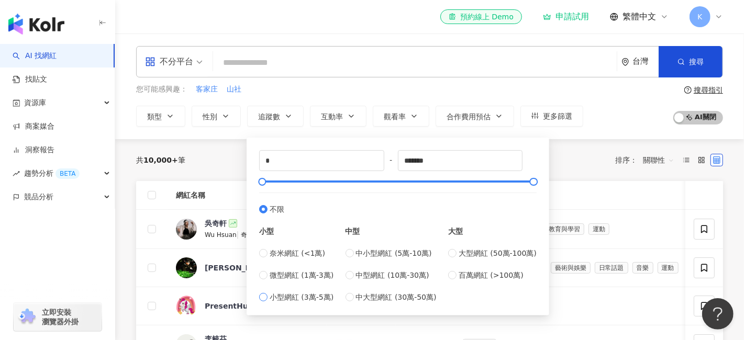
type input "*****"
click at [208, 129] on div "不分平台 台灣 搜尋 您可能感興趣： 客家庄 山社 類型 性別 追蹤數 互動率 觀看率 合作費用預估 更多篩選 ***** - ***** 不限 小型 奈米網…" at bounding box center [429, 87] width 629 height 106
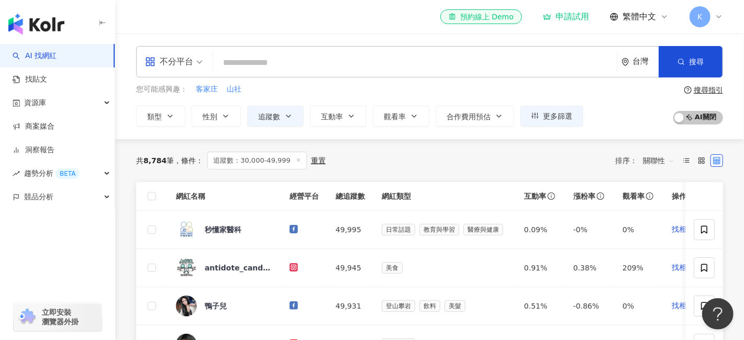
click at [260, 66] on input "search" at bounding box center [414, 63] width 395 height 20
click at [282, 104] on div "您可能感興趣： 客家庄 山社 類型 性別 追蹤數 互動率 觀看率 合作費用預估 更多篩選 ***** - ***** 不限 小型 奈米網紅 (<1萬) 微型網…" at bounding box center [359, 105] width 447 height 43
drag, startPoint x: 282, startPoint y: 107, endPoint x: 284, endPoint y: 116, distance: 9.3
click at [281, 107] on button "追蹤數" at bounding box center [275, 116] width 57 height 21
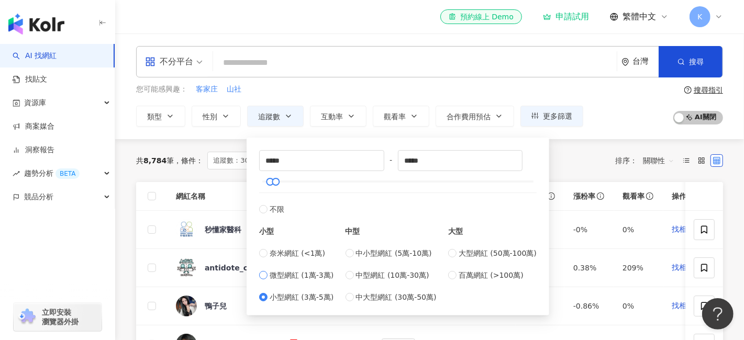
click at [273, 273] on span "微型網紅 (1萬-3萬)" at bounding box center [302, 276] width 64 height 12
type input "*****"
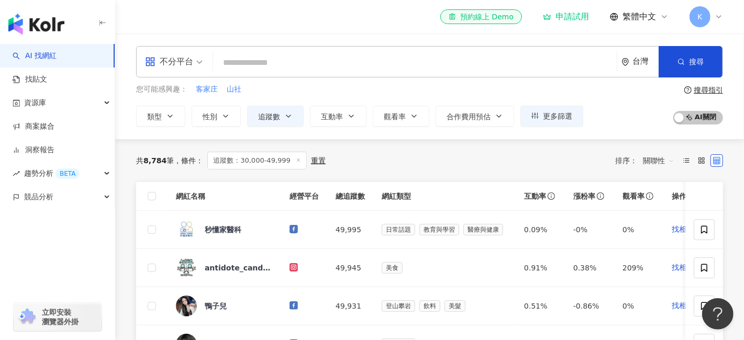
click at [238, 173] on div "共 8,784 筆 條件 ： 追蹤數：30,000-49,999 重置 排序： 關聯性" at bounding box center [429, 160] width 587 height 43
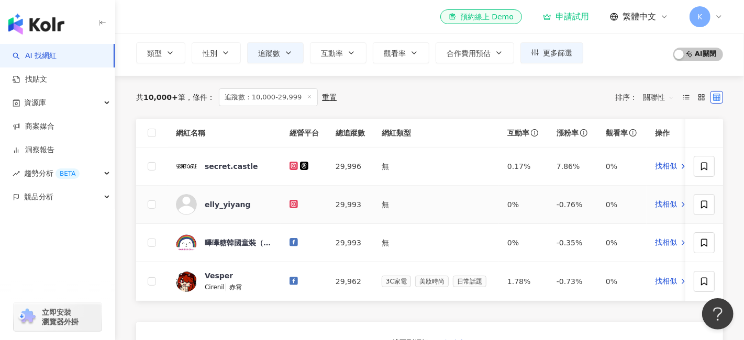
scroll to position [52, 0]
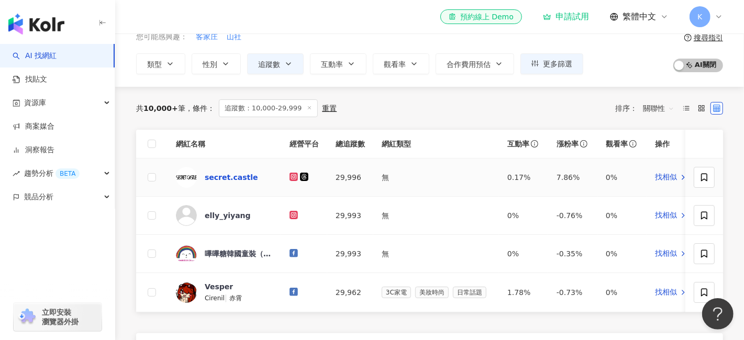
click at [214, 178] on div "secret.castle" at bounding box center [231, 177] width 53 height 10
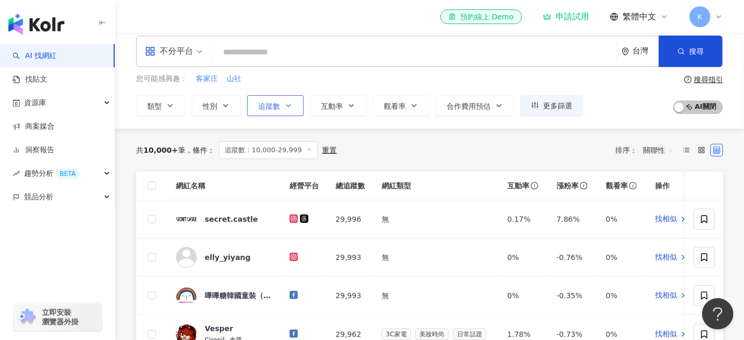
scroll to position [0, 0]
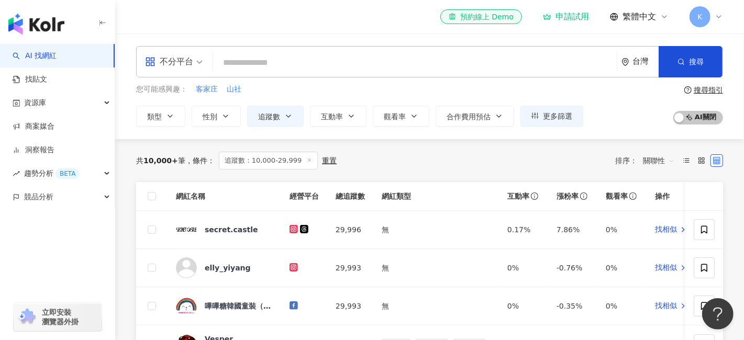
drag, startPoint x: 242, startPoint y: 83, endPoint x: 235, endPoint y: 77, distance: 9.3
click at [241, 82] on div "不分平台 台灣 搜尋 您可能感興趣： 客家庄 山社 類型 性別 追蹤數 互動率 觀看率 合作費用預估 更多篩選 ***** - ***** 不限 小型 奈米網…" at bounding box center [429, 86] width 629 height 81
click at [228, 65] on input "search" at bounding box center [414, 63] width 395 height 20
click at [153, 122] on button "類型" at bounding box center [160, 116] width 49 height 21
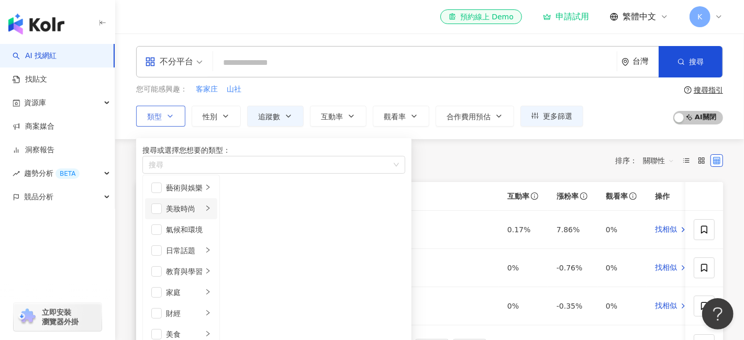
click at [217, 219] on li "美妝時尚" at bounding box center [181, 208] width 72 height 21
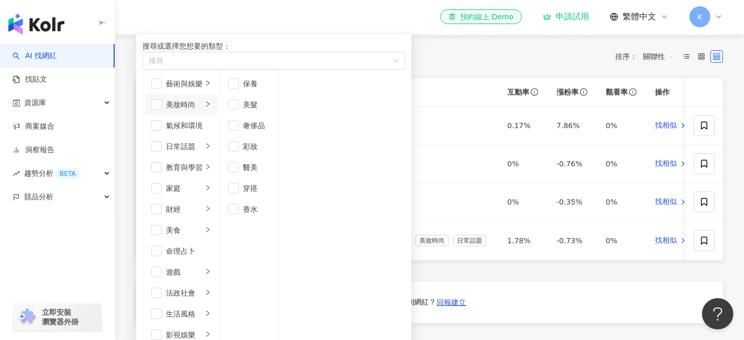
scroll to position [105, 0]
click at [209, 169] on icon "right" at bounding box center [207, 166] width 3 height 5
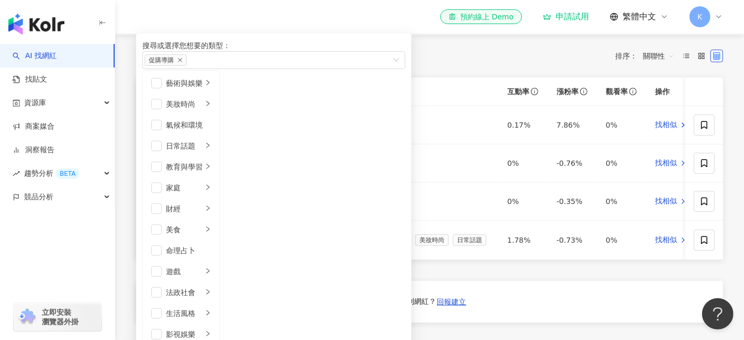
scroll to position [310, 0]
click at [211, 324] on li "影視娛樂" at bounding box center [181, 334] width 72 height 21
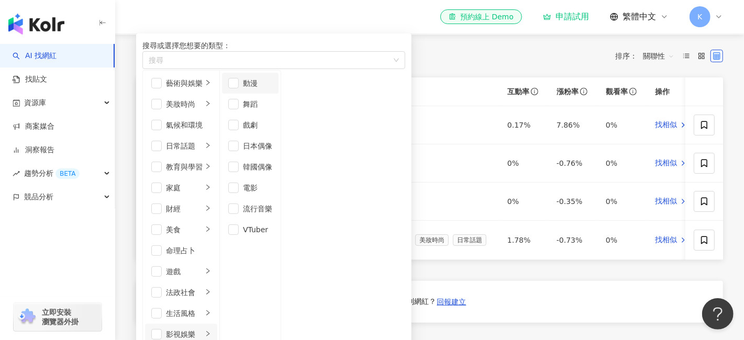
scroll to position [0, 0]
click at [203, 308] on div "生活風格" at bounding box center [184, 314] width 37 height 12
click at [217, 303] on li "生活風格" at bounding box center [181, 313] width 72 height 21
click at [203, 287] on div "法政社會" at bounding box center [184, 293] width 37 height 12
click at [203, 194] on div "家庭" at bounding box center [184, 188] width 37 height 12
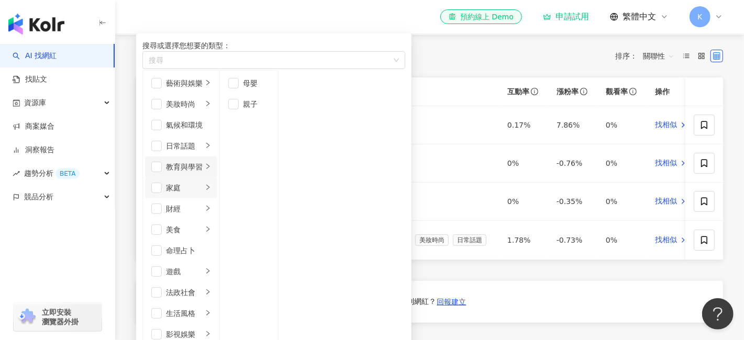
click at [203, 173] on div "教育與學習" at bounding box center [184, 167] width 37 height 12
click at [217, 157] on li "日常話題" at bounding box center [181, 146] width 72 height 21
click at [211, 131] on div "氣候和環境" at bounding box center [188, 125] width 45 height 12
click at [203, 110] on div "美妝時尚" at bounding box center [184, 104] width 37 height 12
click at [203, 131] on div "氣候和環境" at bounding box center [188, 125] width 45 height 12
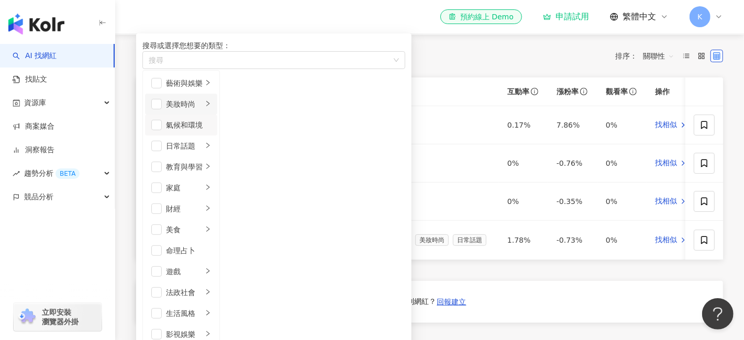
click at [192, 110] on div "美妝時尚" at bounding box center [184, 104] width 37 height 12
click at [199, 89] on div "藝術與娛樂" at bounding box center [184, 83] width 37 height 12
click at [159, 115] on li "美妝時尚" at bounding box center [181, 104] width 72 height 21
click at [165, 115] on li "美妝時尚" at bounding box center [181, 104] width 72 height 21
click at [162, 109] on span "button" at bounding box center [156, 104] width 10 height 10
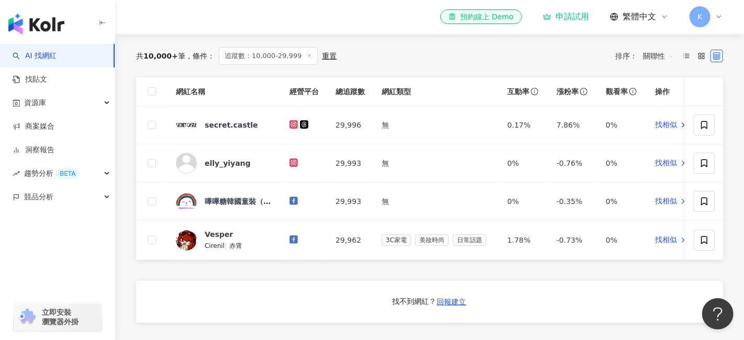
click at [441, 60] on div "共 10,000+ 筆 條件 ： 追蹤數：10,000-29,999 重置 排序： 關聯性" at bounding box center [429, 56] width 587 height 18
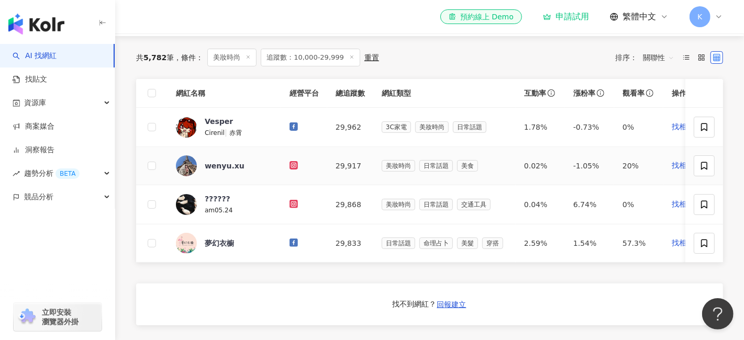
scroll to position [105, 0]
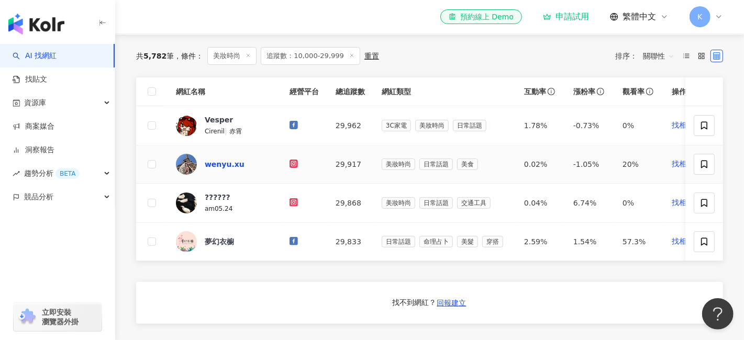
click at [226, 160] on div "wenyu.xu" at bounding box center [225, 164] width 40 height 10
click at [221, 192] on div "??????" at bounding box center [218, 197] width 26 height 10
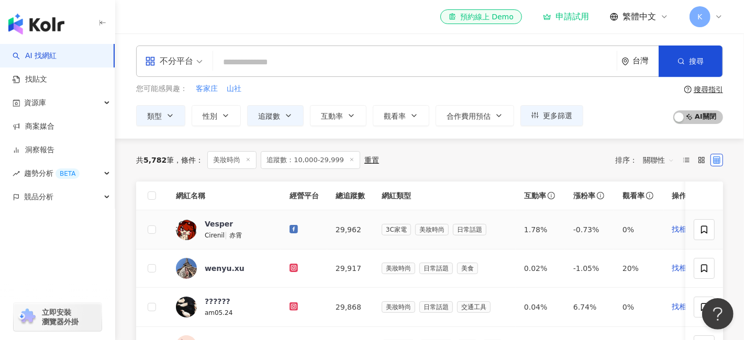
scroll to position [0, 0]
click at [245, 61] on input "search" at bounding box center [414, 63] width 395 height 20
type input "*"
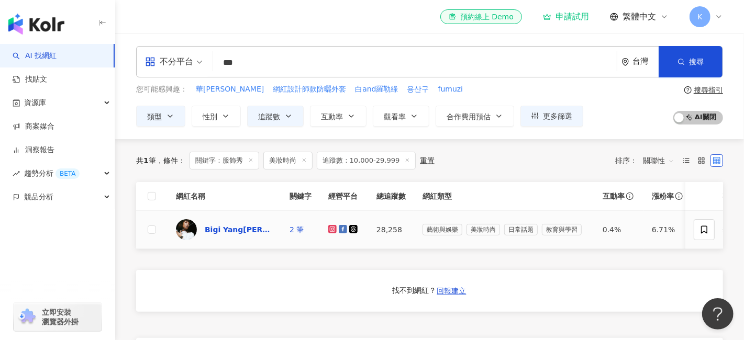
click at [255, 228] on div "Bigi Yang楊佩綺" at bounding box center [239, 230] width 68 height 10
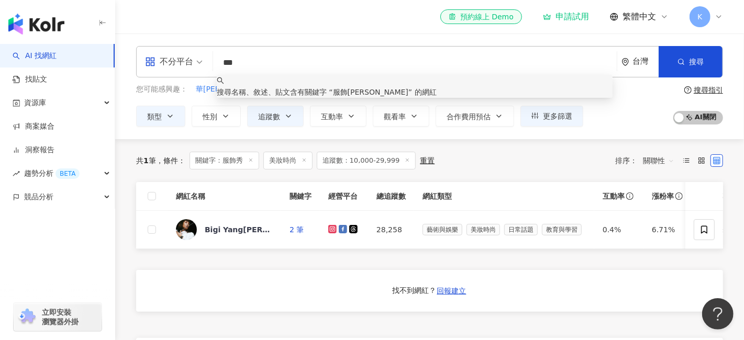
click at [271, 55] on input "***" at bounding box center [414, 63] width 395 height 20
click at [657, 58] on div "台灣" at bounding box center [645, 61] width 26 height 9
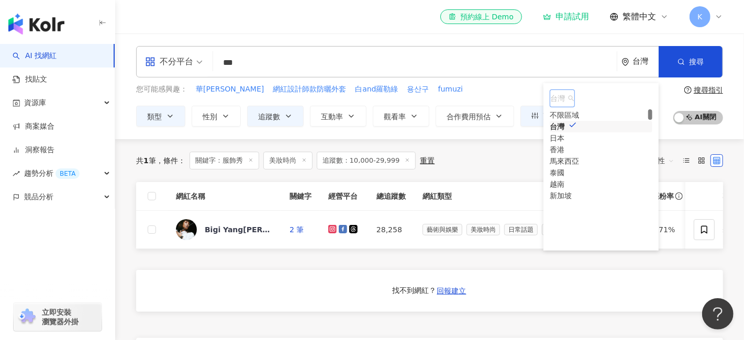
scroll to position [105, 0]
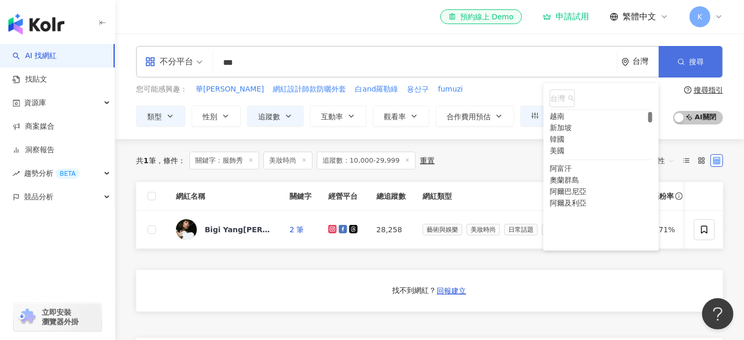
click at [676, 71] on button "搜尋" at bounding box center [691, 61] width 64 height 31
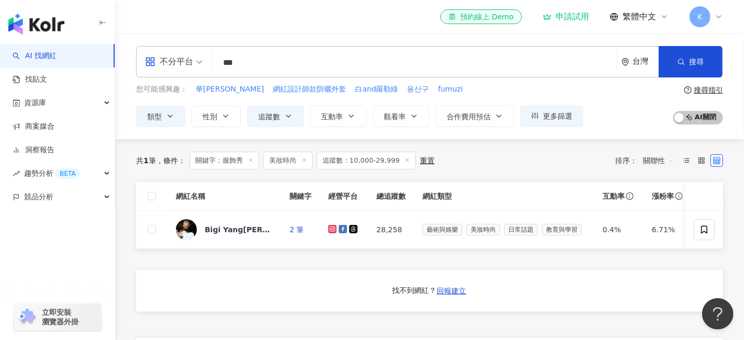
click at [271, 53] on input "***" at bounding box center [414, 63] width 395 height 20
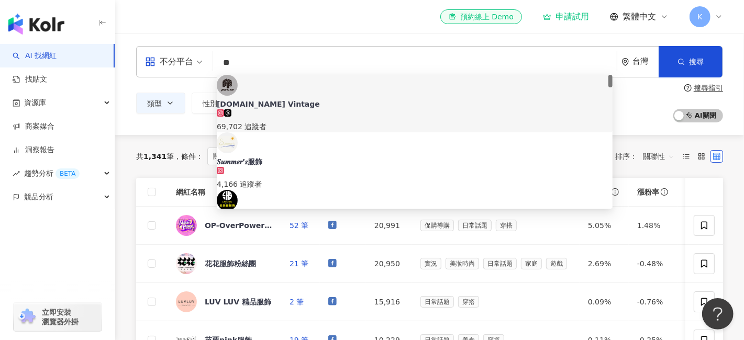
type input "*"
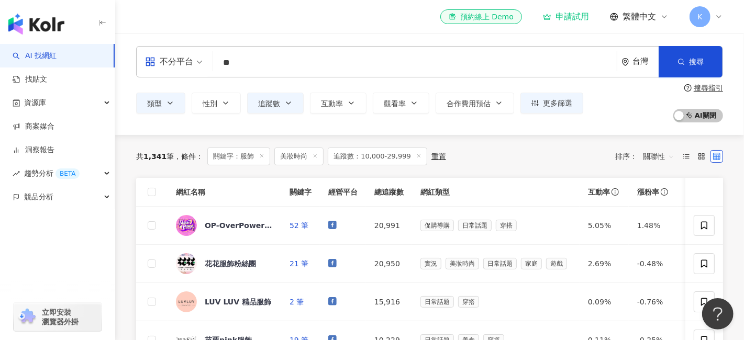
type input "*"
click at [221, 109] on button "性別" at bounding box center [216, 103] width 49 height 21
click at [270, 143] on span "男" at bounding box center [278, 137] width 16 height 12
click at [164, 95] on button "類型" at bounding box center [160, 103] width 49 height 21
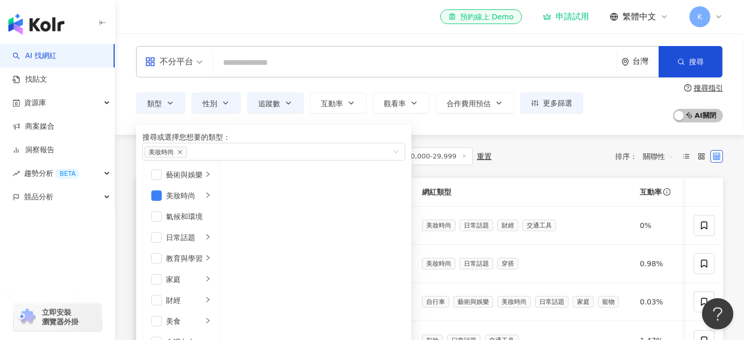
click at [606, 120] on div "類型 搜尋或選擇您想要的類型： 美妝時尚 藝術與娛樂 美妝時尚 氣候和環境 日常話題 教育與學習 家庭 財經 美食 命理占卜 遊戲 法政社會 生活風格 影視娛…" at bounding box center [429, 103] width 587 height 39
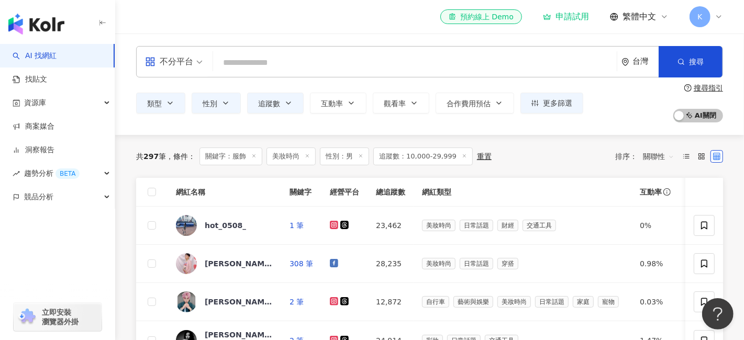
scroll to position [52, 0]
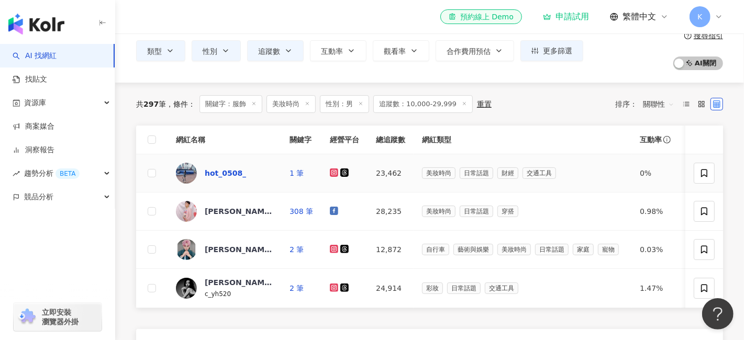
click at [226, 174] on div "hot_0508_" at bounding box center [225, 173] width 41 height 10
click at [210, 282] on div "Eri" at bounding box center [239, 282] width 68 height 10
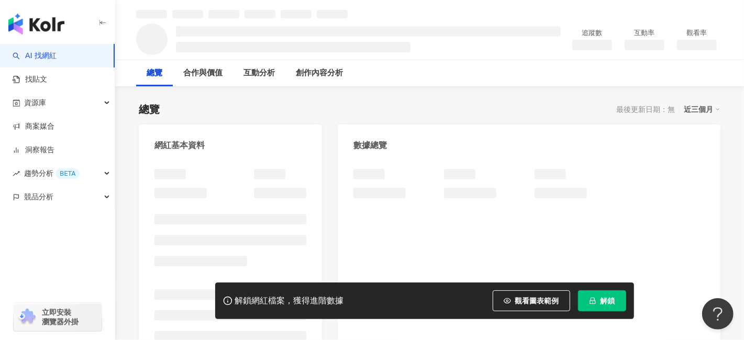
scroll to position [52, 0]
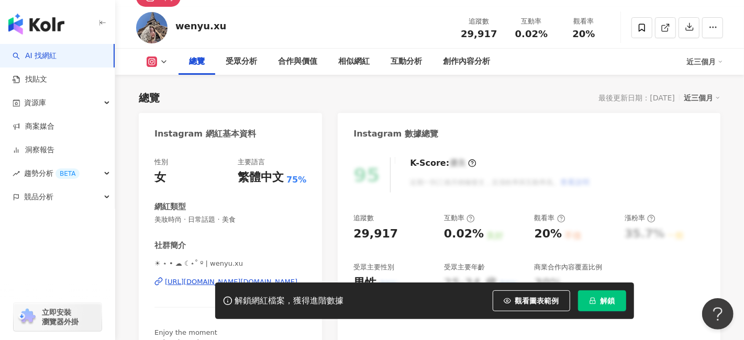
scroll to position [42, 0]
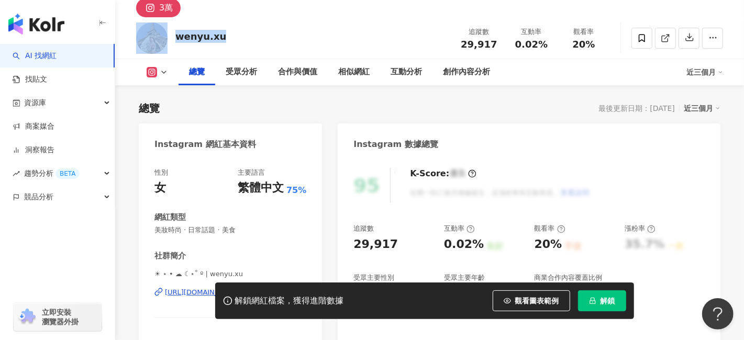
drag, startPoint x: 225, startPoint y: 36, endPoint x: 163, endPoint y: 36, distance: 61.8
click at [162, 36] on div "wenyu.xu 追蹤數 29,917 互動率 0.02% 觀看率 20%" at bounding box center [429, 37] width 629 height 41
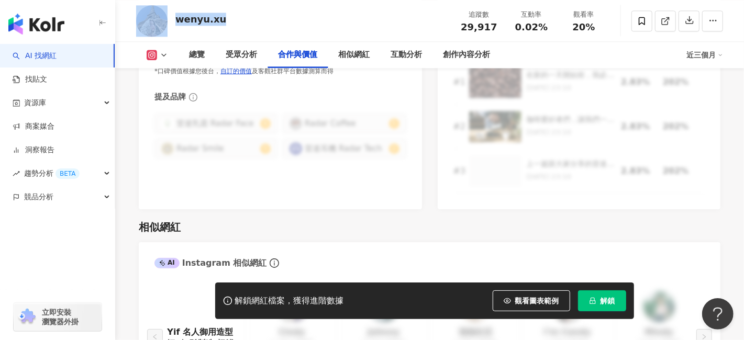
scroll to position [1612, 0]
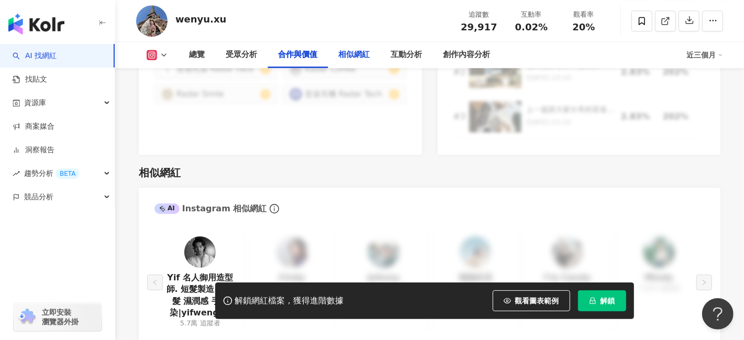
click at [362, 51] on div "相似網紅" at bounding box center [353, 55] width 31 height 13
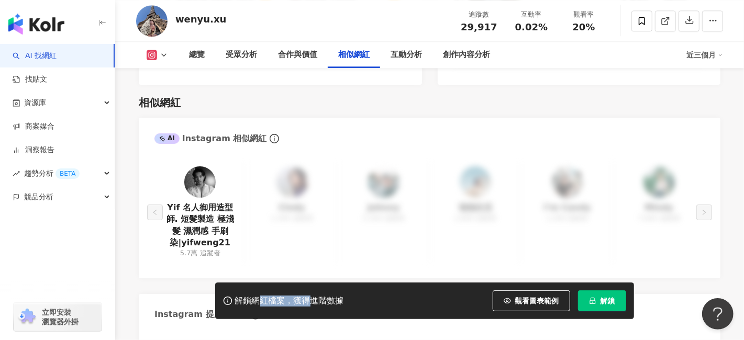
drag, startPoint x: 257, startPoint y: 294, endPoint x: 335, endPoint y: 295, distance: 77.5
click at [322, 298] on div "解鎖網紅檔案，獲得進階數據 觀看圖表範例 解鎖" at bounding box center [424, 301] width 419 height 37
click at [335, 296] on div "解鎖網紅檔案，獲得進階數據" at bounding box center [289, 301] width 109 height 11
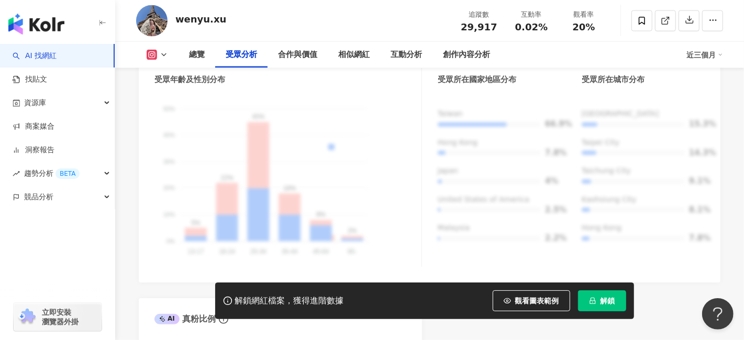
scroll to position [898, 0]
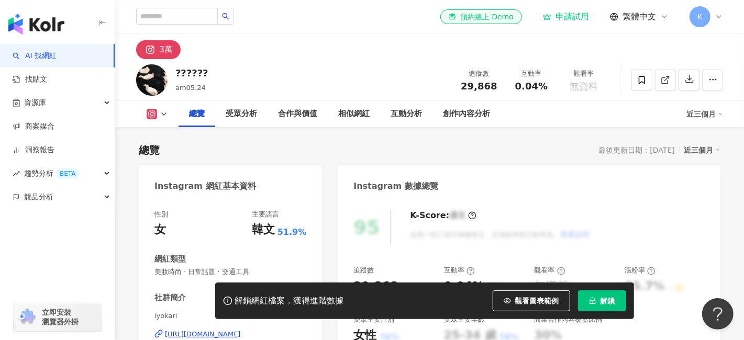
click at [179, 76] on div "?????? am05.24 追蹤數 29,868 互動率 0.04% 觀看率 無資料" at bounding box center [429, 79] width 629 height 41
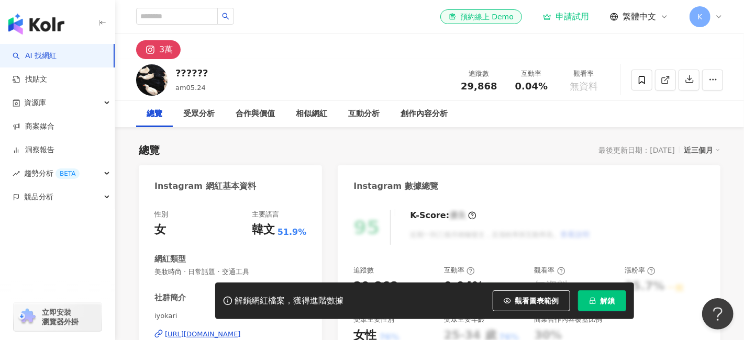
drag, startPoint x: 174, startPoint y: 91, endPoint x: 206, endPoint y: 92, distance: 31.9
click at [202, 93] on div "?????? am05.24 追蹤數 29,868 互動率 0.04% 觀看率 無資料" at bounding box center [429, 79] width 629 height 41
copy span "am05.24"
click at [229, 152] on div "總覽 最後更新日期：2025/9/1 近三個月" at bounding box center [430, 150] width 582 height 15
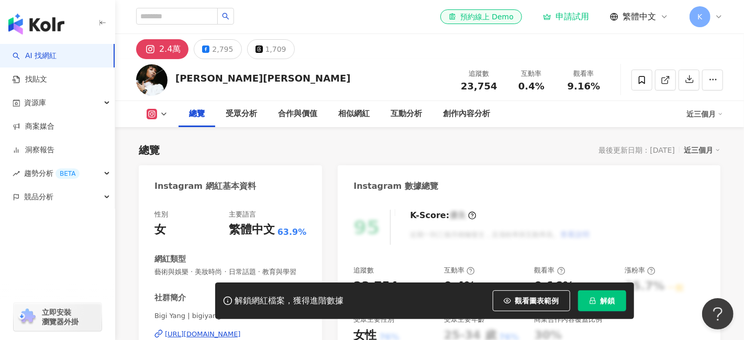
drag, startPoint x: 197, startPoint y: 76, endPoint x: 179, endPoint y: 79, distance: 18.6
click at [180, 77] on div "Bigi Yang楊佩綺 追蹤數 23,754 互動率 0.4% 觀看率 9.16%" at bounding box center [429, 79] width 629 height 41
click at [172, 79] on div "Bigi Yang楊佩綺 追蹤數 23,754 互動率 0.4% 觀看率 9.16%" at bounding box center [429, 79] width 629 height 41
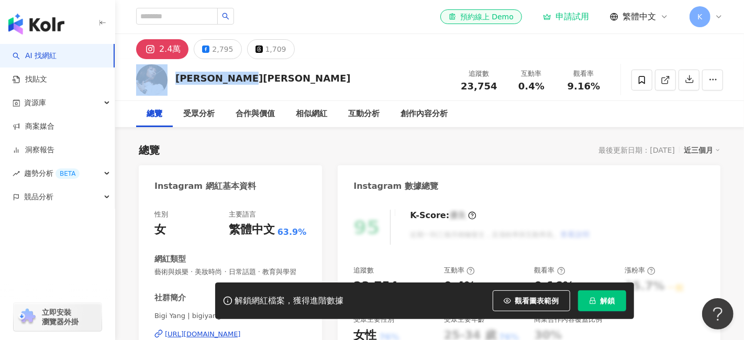
drag, startPoint x: 247, startPoint y: 79, endPoint x: 173, endPoint y: 81, distance: 73.3
click at [172, 82] on div "Bigi Yang楊佩綺 追蹤數 23,754 互動率 0.4% 觀看率 9.16%" at bounding box center [429, 79] width 629 height 41
click at [224, 75] on div "Bigi Yang楊佩綺" at bounding box center [262, 78] width 175 height 13
drag, startPoint x: 223, startPoint y: 74, endPoint x: 191, endPoint y: 84, distance: 33.4
click at [191, 84] on div "Bigi Yang楊佩綺" at bounding box center [262, 78] width 175 height 13
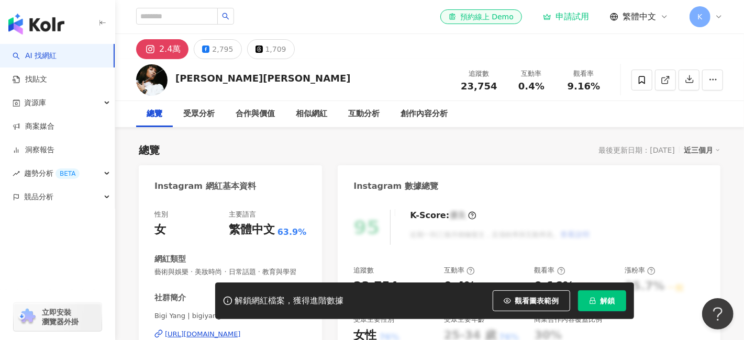
click at [214, 76] on div "Bigi Yang楊佩綺 追蹤數 23,754 互動率 0.4% 觀看率 9.16%" at bounding box center [429, 79] width 629 height 41
copy div "g楊佩綺"
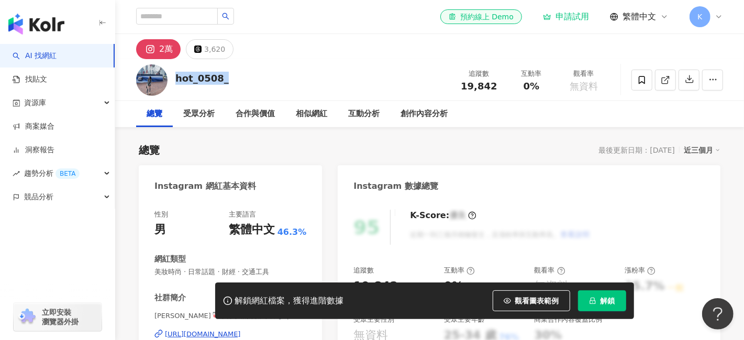
drag, startPoint x: 221, startPoint y: 80, endPoint x: 174, endPoint y: 83, distance: 47.7
click at [174, 83] on div "hot_0508_ 追蹤數 19,842 互動率 0% 觀看率 無資料" at bounding box center [429, 79] width 629 height 41
copy div "hot_0508_"
click at [213, 50] on div "3,620" at bounding box center [214, 49] width 21 height 15
click at [211, 50] on div "3,620" at bounding box center [214, 49] width 21 height 15
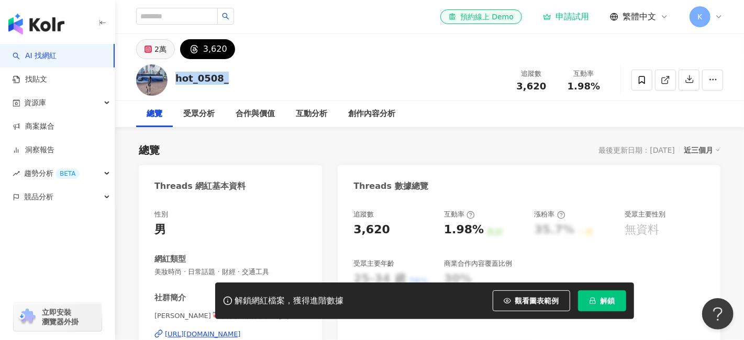
click at [159, 47] on div "2萬" at bounding box center [160, 49] width 12 height 15
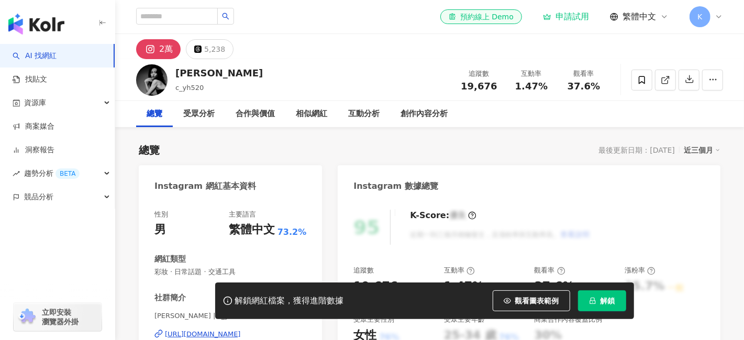
drag, startPoint x: 204, startPoint y: 87, endPoint x: 174, endPoint y: 84, distance: 30.0
click at [174, 84] on div "Eri c_yh520 追蹤數 19,676 互動率 1.47% 觀看率 37.6%" at bounding box center [429, 79] width 629 height 41
click at [284, 86] on div "Eri c_yh520 追蹤數 19,676 互動率 1.47% 觀看率 37.6%" at bounding box center [429, 79] width 629 height 41
click at [234, 143] on div "總覽 最後更新日期：[DATE] 近三個月" at bounding box center [430, 150] width 582 height 15
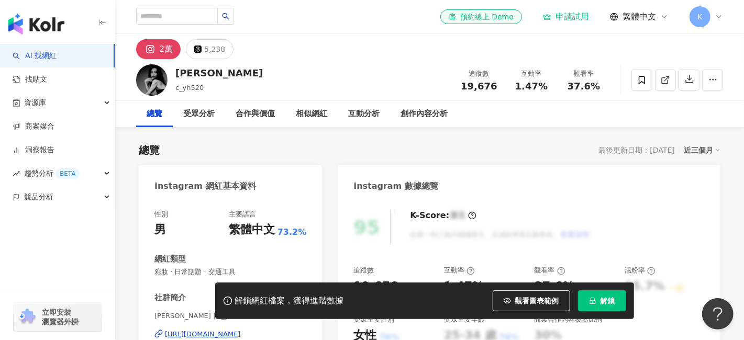
drag, startPoint x: 394, startPoint y: 152, endPoint x: 400, endPoint y: 151, distance: 6.4
click at [400, 151] on div "總覽 最後更新日期：[DATE] 近三個月" at bounding box center [430, 150] width 582 height 15
click at [249, 146] on div "總覽 最後更新日期：[DATE] 近三個月" at bounding box center [430, 150] width 582 height 15
click at [254, 147] on div "總覽 最後更新日期：[DATE] 近三個月" at bounding box center [430, 150] width 582 height 15
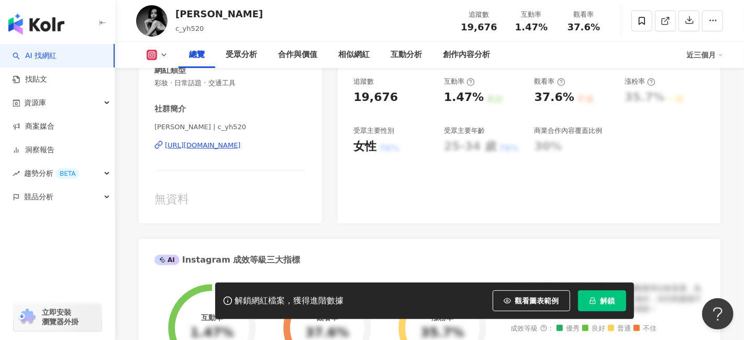
scroll to position [105, 0]
